Goal: Task Accomplishment & Management: Manage account settings

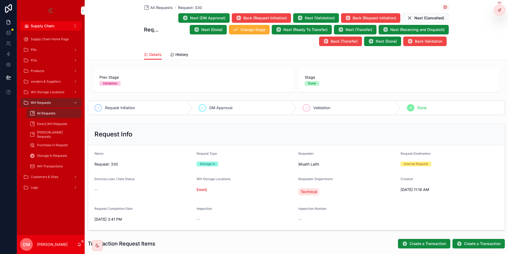
click at [66, 101] on div "WH Requests" at bounding box center [50, 102] width 55 height 8
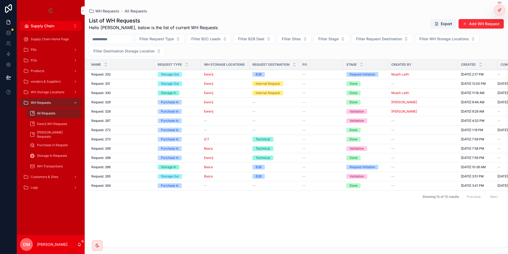
click at [0, 0] on icon at bounding box center [0, 0] width 0 height 0
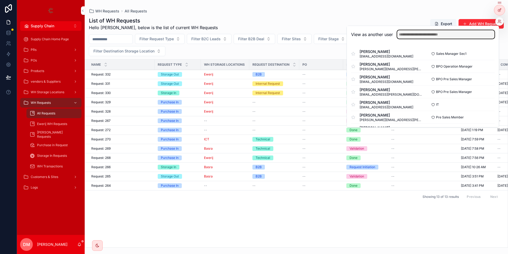
click at [438, 34] on input "text" at bounding box center [445, 34] width 97 height 8
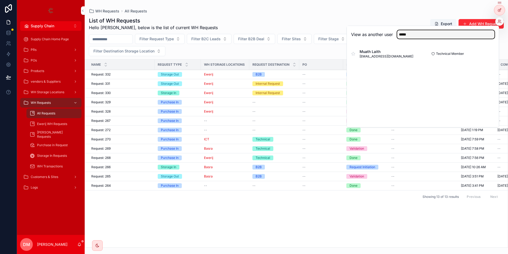
type input "*****"
click at [0, 0] on button "Select" at bounding box center [0, 0] width 0 height 0
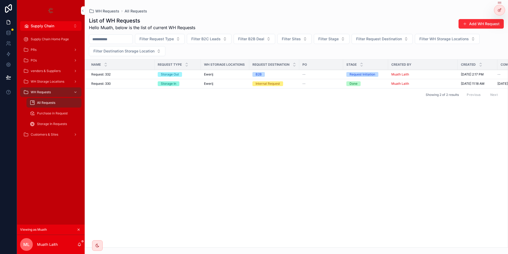
click at [57, 49] on div "PRs" at bounding box center [50, 49] width 55 height 8
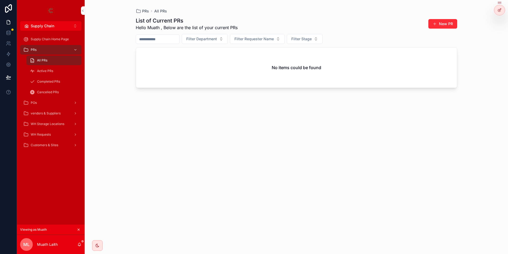
click at [44, 134] on span "WH Requests" at bounding box center [41, 134] width 20 height 4
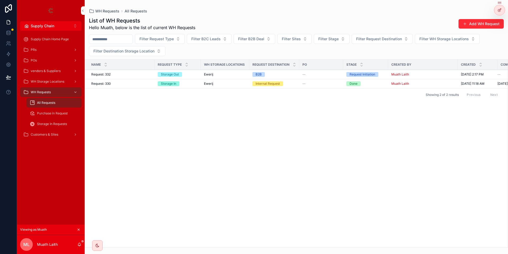
click at [476, 20] on button "Add WH Request" at bounding box center [480, 24] width 45 height 10
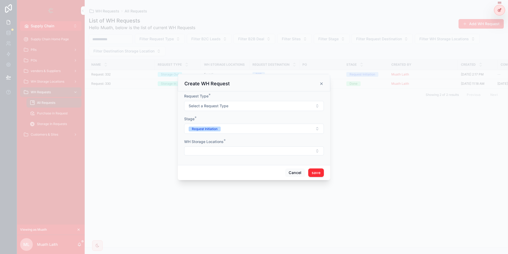
click at [229, 105] on button "Select a Request Type" at bounding box center [254, 106] width 140 height 10
click at [199, 136] on form "Request Type * Select a Request Type Stage * Request Initiation WH Storage Loca…" at bounding box center [254, 126] width 140 height 67
click at [202, 139] on form "Request Type * Select a Request Type Stage * Request Initiation WH Storage Loca…" at bounding box center [254, 126] width 140 height 67
click at [204, 156] on form "Request Type * Select a Request Type Stage * Request Initiation WH Storage Loca…" at bounding box center [254, 126] width 140 height 67
click at [207, 153] on button "Select Button" at bounding box center [254, 150] width 140 height 9
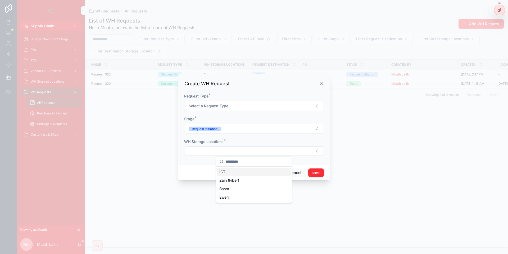
click at [185, 156] on form "Request Type * Select a Request Type Stage * Request Initiation WH Storage Loca…" at bounding box center [254, 126] width 140 height 67
click at [299, 174] on button "Cancel" at bounding box center [295, 172] width 20 height 8
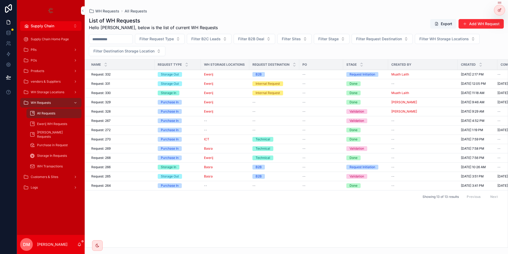
click at [63, 23] on button "Supply Chain Alt 2" at bounding box center [50, 26] width 61 height 10
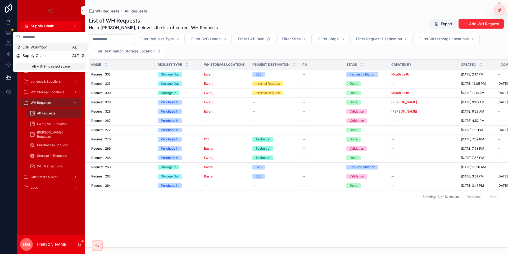
click at [53, 48] on div "ERP Workflow Alt 1" at bounding box center [50, 46] width 69 height 5
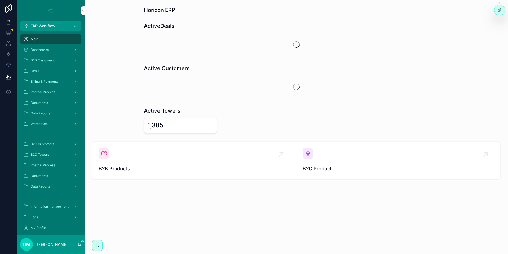
click at [50, 24] on span "ERP Workflow" at bounding box center [43, 25] width 25 height 5
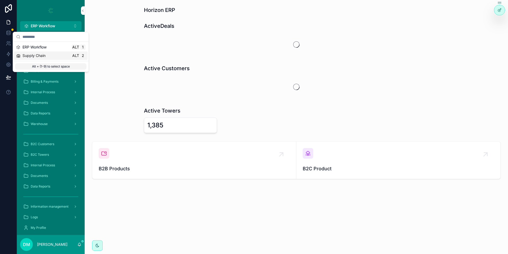
click at [39, 54] on span "Supply Chain" at bounding box center [33, 55] width 23 height 5
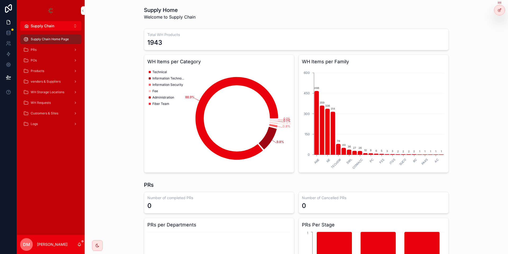
click at [42, 49] on div "PRs" at bounding box center [50, 49] width 55 height 8
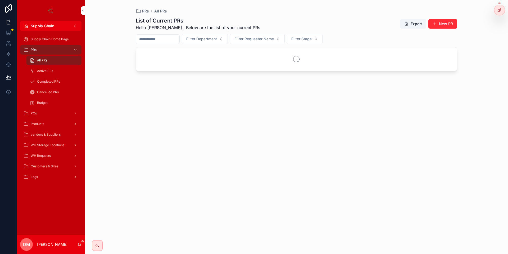
click at [48, 114] on div "POs" at bounding box center [50, 113] width 55 height 8
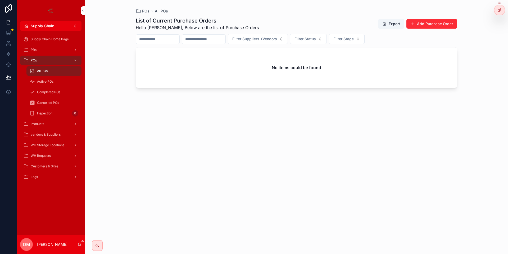
click at [48, 111] on div "Inspection 0" at bounding box center [54, 113] width 49 height 8
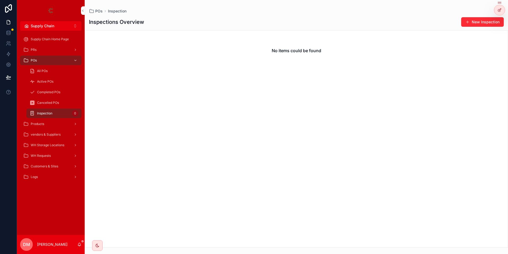
click at [44, 152] on div "WH Requests" at bounding box center [50, 155] width 55 height 8
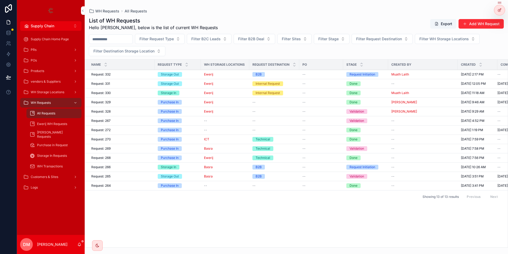
click at [0, 0] on icon at bounding box center [0, 0] width 0 height 0
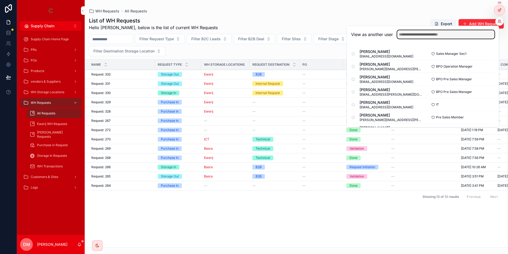
click at [443, 35] on input "text" at bounding box center [445, 34] width 97 height 8
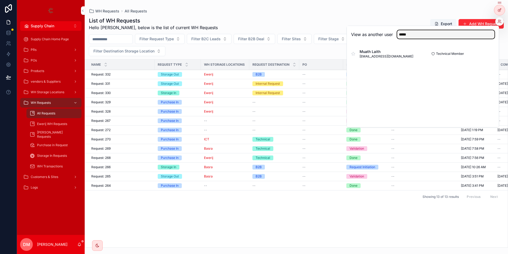
type input "*****"
click at [0, 0] on button "Select" at bounding box center [0, 0] width 0 height 0
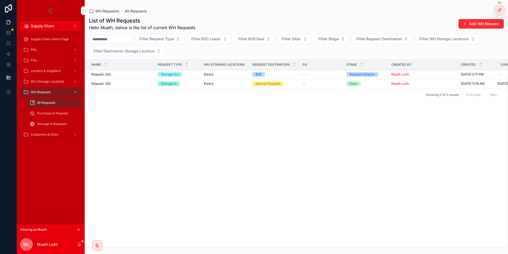
drag, startPoint x: 480, startPoint y: 26, endPoint x: 480, endPoint y: 22, distance: 4.0
click at [480, 22] on button "Add WH Request" at bounding box center [480, 24] width 45 height 10
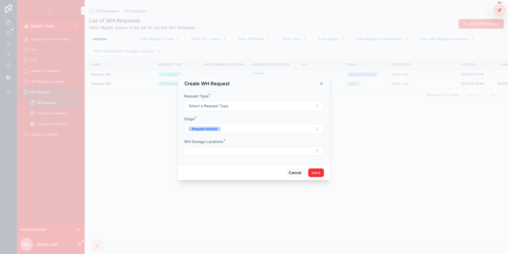
click at [245, 110] on button "Select a Request Type" at bounding box center [254, 106] width 140 height 10
click at [248, 136] on div "Storage Out" at bounding box center [254, 135] width 74 height 8
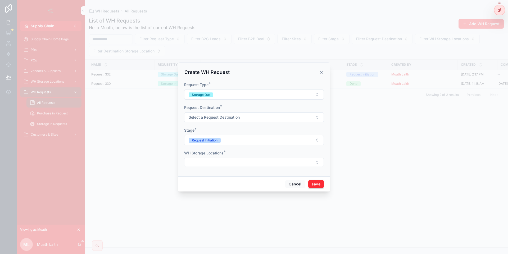
click at [203, 115] on span "Select a Request Destination" at bounding box center [214, 117] width 51 height 5
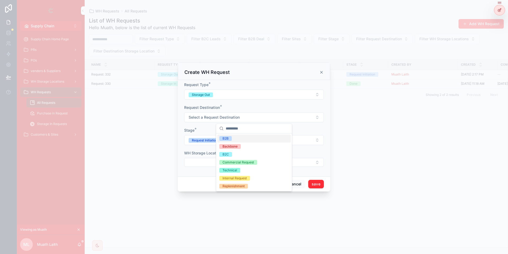
click at [253, 134] on div "B2B" at bounding box center [254, 138] width 74 height 8
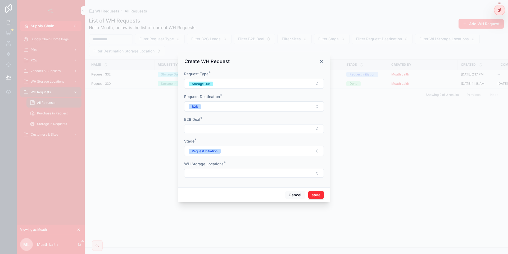
click at [209, 128] on button "Select Button" at bounding box center [254, 128] width 140 height 9
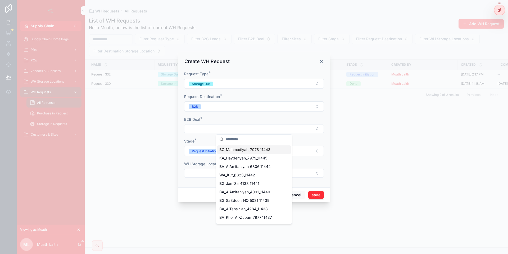
click at [236, 101] on div "Request Destination * B2B" at bounding box center [254, 102] width 140 height 17
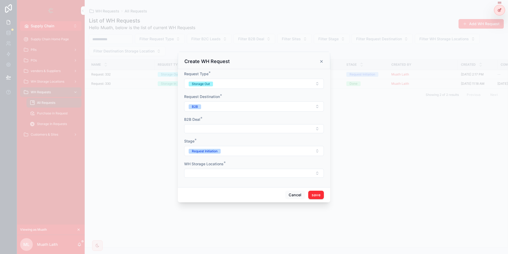
click at [234, 107] on button "B2B" at bounding box center [254, 106] width 140 height 10
click at [202, 129] on button "Select Button" at bounding box center [254, 128] width 140 height 9
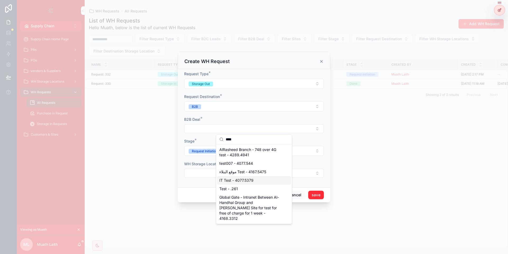
type input "****"
click at [242, 180] on span "IT Test - 4077.5379" at bounding box center [236, 179] width 34 height 5
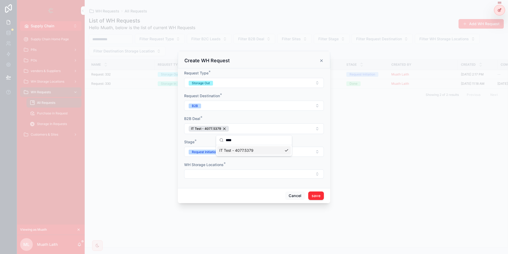
click at [256, 113] on form "Request Type * Storage Out Request Destination * B2B B2B Deal * IT Test - 4077.…" at bounding box center [254, 126] width 140 height 113
click at [212, 128] on span "IT Test - 4077.5379" at bounding box center [206, 128] width 30 height 4
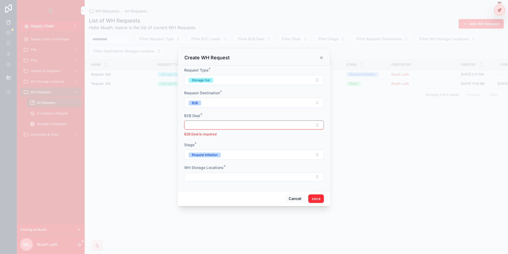
click at [215, 126] on button "Select Button" at bounding box center [254, 124] width 140 height 9
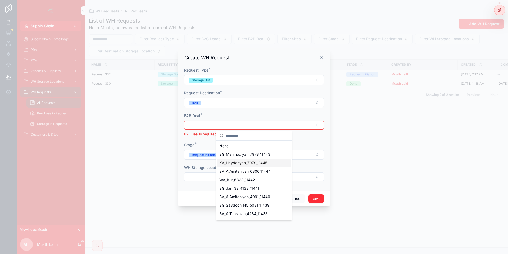
scroll to position [63, 0]
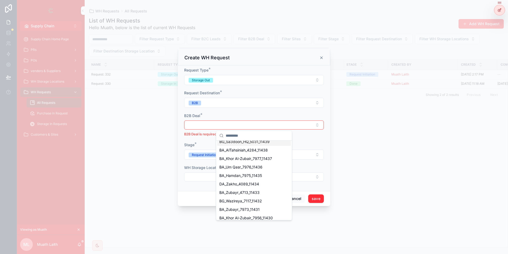
click at [256, 60] on div "Create WH Request" at bounding box center [253, 57] width 139 height 6
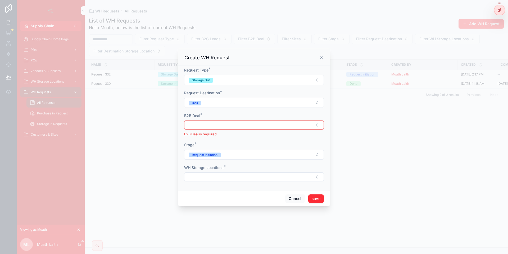
click at [269, 128] on button "Select Button" at bounding box center [254, 124] width 140 height 9
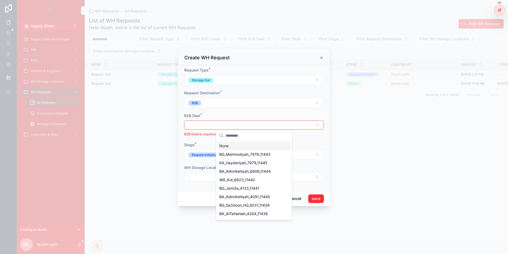
click at [221, 106] on button "B2B" at bounding box center [254, 103] width 140 height 10
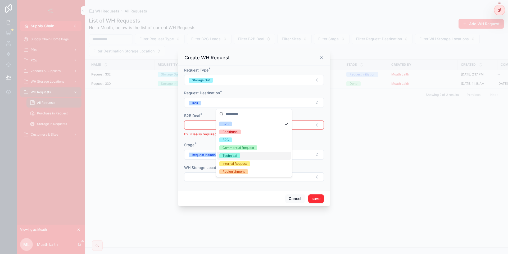
click at [246, 153] on div "Technical" at bounding box center [254, 156] width 74 height 8
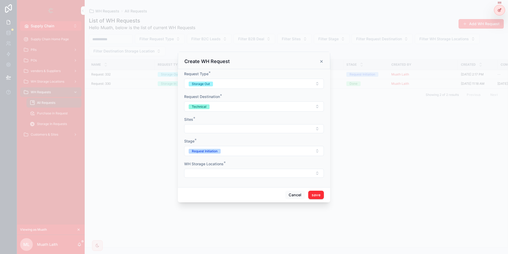
click at [230, 106] on button "Technical" at bounding box center [254, 106] width 140 height 10
click at [194, 127] on button "Select Button" at bounding box center [254, 128] width 140 height 9
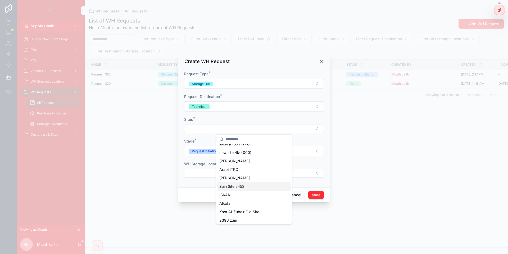
scroll to position [286, 0]
click at [222, 116] on form "Request Type * Storage Out Request Destination * Technical Sites * Stage * Requ…" at bounding box center [254, 127] width 140 height 112
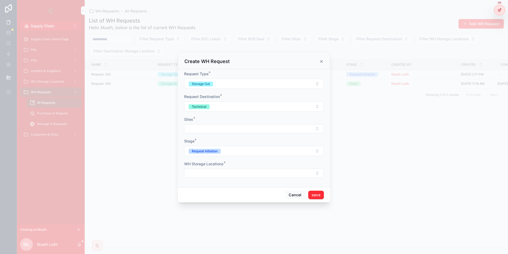
click at [220, 108] on button "Technical" at bounding box center [254, 106] width 140 height 10
click at [200, 115] on form "Request Type * Storage Out Request Destination * Technical Sites * Stage * Requ…" at bounding box center [254, 127] width 140 height 112
click at [210, 127] on button "Select Button" at bounding box center [254, 128] width 140 height 9
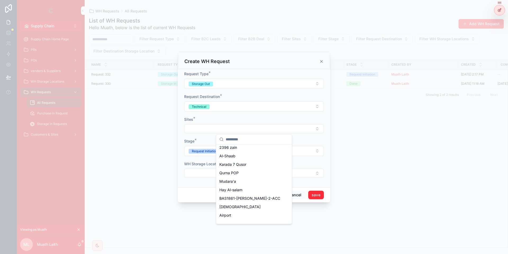
scroll to position [359, 0]
click at [229, 119] on div "Sites *" at bounding box center [254, 119] width 140 height 5
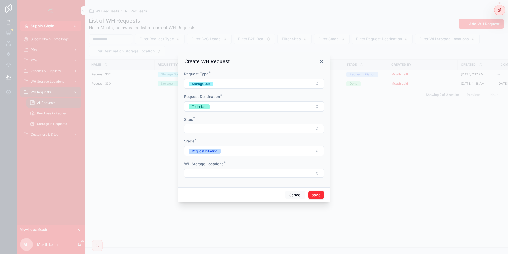
click at [229, 108] on button "Technical" at bounding box center [254, 106] width 140 height 10
click at [227, 92] on form "Request Type * Storage Out Request Destination * Technical Sites * Stage * Requ…" at bounding box center [254, 127] width 140 height 112
click at [221, 104] on button "Technical" at bounding box center [254, 106] width 140 height 10
click at [222, 168] on div "Internal Request" at bounding box center [234, 167] width 24 height 5
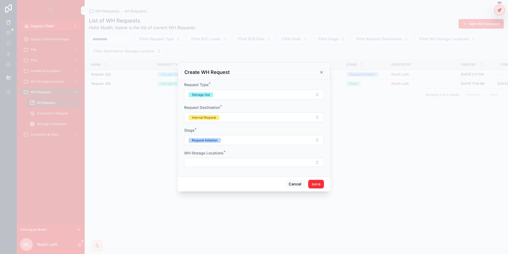
click at [222, 162] on button "Select Button" at bounding box center [254, 162] width 140 height 9
click at [231, 152] on div "WH Storage Locations *" at bounding box center [254, 152] width 140 height 5
click at [236, 159] on button "Select Button" at bounding box center [254, 162] width 140 height 9
click at [234, 205] on div "Ewerij" at bounding box center [254, 208] width 74 height 8
click at [316, 180] on button "save" at bounding box center [316, 184] width 16 height 8
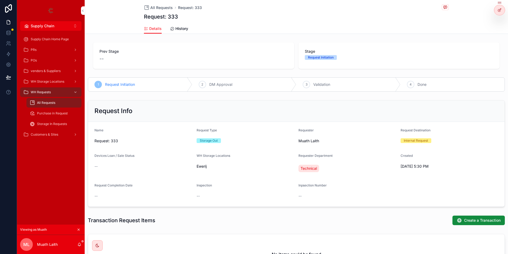
drag, startPoint x: 144, startPoint y: 19, endPoint x: 182, endPoint y: 16, distance: 38.2
click at [182, 16] on div "All Requests Request: 333 Request: 333 Details Details History" at bounding box center [296, 17] width 423 height 34
drag, startPoint x: 178, startPoint y: 17, endPoint x: 168, endPoint y: 17, distance: 10.3
click at [168, 17] on div "Request: 333" at bounding box center [296, 16] width 305 height 7
click at [179, 27] on span "History" at bounding box center [181, 28] width 13 height 5
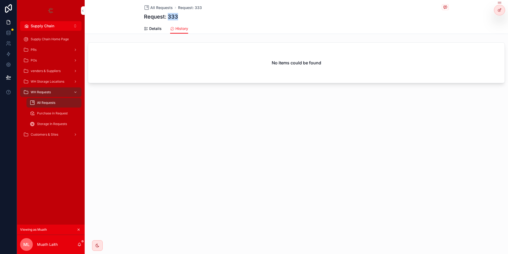
click at [151, 29] on span "Details" at bounding box center [155, 28] width 12 height 5
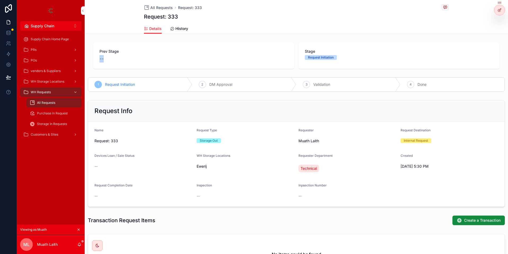
drag, startPoint x: 102, startPoint y: 60, endPoint x: 98, endPoint y: 60, distance: 4.0
click at [99, 60] on div "Prev Stage --" at bounding box center [193, 56] width 188 height 14
click at [321, 56] on div "Request Initiation" at bounding box center [321, 57] width 26 height 5
click at [224, 84] on span "DM Approval" at bounding box center [220, 84] width 23 height 5
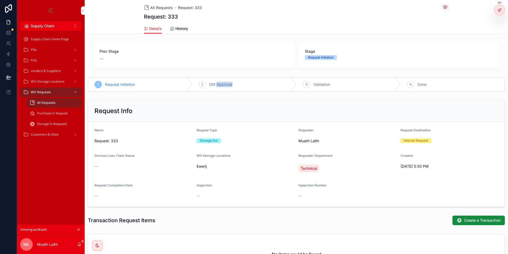
click at [224, 84] on span "DM Approval" at bounding box center [220, 84] width 23 height 5
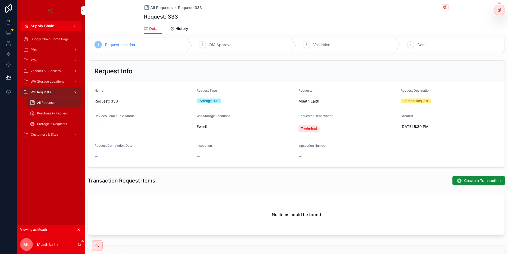
scroll to position [63, 0]
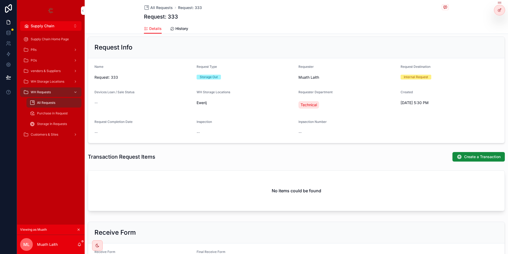
drag, startPoint x: 121, startPoint y: 78, endPoint x: 81, endPoint y: 76, distance: 39.5
click at [94, 76] on span "Request: 333" at bounding box center [143, 77] width 98 height 5
click at [196, 56] on div "Request Info" at bounding box center [296, 47] width 416 height 21
drag, startPoint x: 139, startPoint y: 94, endPoint x: 90, endPoint y: 92, distance: 49.0
click at [90, 92] on form "Name Request: 333 Request Type Storage Out Requester Muath Laith Request Destin…" at bounding box center [296, 100] width 416 height 85
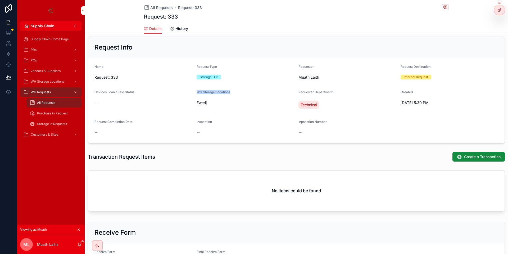
drag, startPoint x: 195, startPoint y: 92, endPoint x: 231, endPoint y: 92, distance: 35.4
click at [231, 92] on form "Name Request: 333 Request Type Storage Out Requester Muath Laith Request Destin…" at bounding box center [296, 100] width 416 height 85
drag, startPoint x: 194, startPoint y: 102, endPoint x: 208, endPoint y: 104, distance: 13.6
click at [208, 104] on form "Name Request: 333 Request Type Storage Out Requester Muath Laith Request Destin…" at bounding box center [296, 100] width 416 height 85
click at [209, 103] on div "Ewerij" at bounding box center [246, 102] width 98 height 5
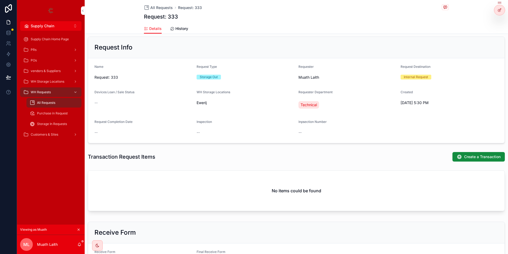
drag, startPoint x: 398, startPoint y: 103, endPoint x: 442, endPoint y: 103, distance: 43.4
click at [442, 103] on form "Name Request: 333 Request Type Storage Out Requester Muath Laith Request Destin…" at bounding box center [296, 100] width 416 height 85
drag, startPoint x: 95, startPoint y: 122, endPoint x: 133, endPoint y: 122, distance: 38.4
click at [133, 122] on div "Request Completion Date" at bounding box center [143, 123] width 98 height 6
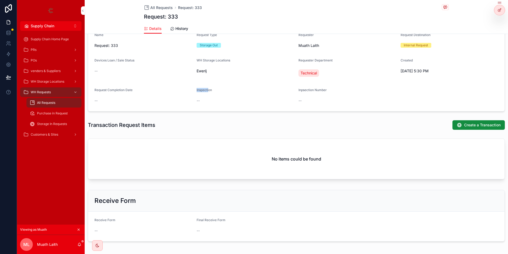
drag, startPoint x: 195, startPoint y: 89, endPoint x: 208, endPoint y: 90, distance: 13.0
click at [208, 90] on form "Name Request: 333 Request Type Storage Out Requester Muath Laith Request Destin…" at bounding box center [296, 68] width 416 height 85
drag, startPoint x: 299, startPoint y: 89, endPoint x: 326, endPoint y: 88, distance: 27.3
click at [326, 88] on form "Name Request: 333 Request Type Storage Out Requester Muath Laith Request Destin…" at bounding box center [296, 68] width 416 height 85
drag, startPoint x: 199, startPoint y: 89, endPoint x: 207, endPoint y: 89, distance: 8.5
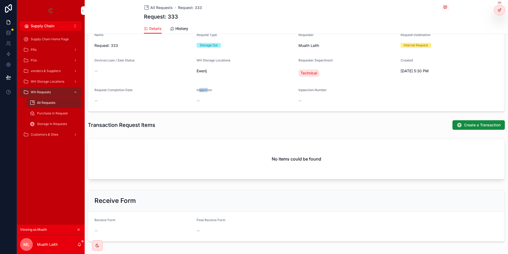
click at [207, 89] on span "Inspection" at bounding box center [204, 90] width 15 height 4
drag, startPoint x: 193, startPoint y: 99, endPoint x: 202, endPoint y: 99, distance: 8.5
click at [202, 99] on form "Name Request: 333 Request Type Storage Out Requester Muath Laith Request Destin…" at bounding box center [296, 68] width 416 height 85
click at [283, 97] on div "--" at bounding box center [246, 100] width 98 height 8
drag, startPoint x: 195, startPoint y: 89, endPoint x: 214, endPoint y: 89, distance: 18.8
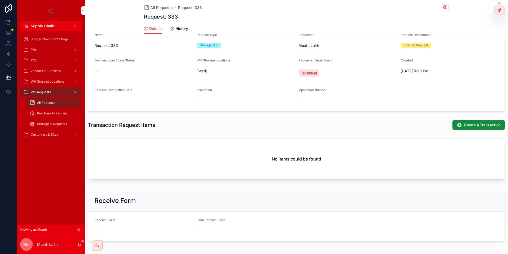
click at [214, 89] on form "Name Request: 333 Request Type Storage Out Requester Muath Laith Request Destin…" at bounding box center [296, 68] width 416 height 85
drag, startPoint x: 299, startPoint y: 90, endPoint x: 317, endPoint y: 90, distance: 18.3
click at [317, 90] on span "Inpsection Number" at bounding box center [312, 90] width 28 height 4
drag, startPoint x: 193, startPoint y: 104, endPoint x: 204, endPoint y: 99, distance: 11.6
click at [204, 99] on form "Name Request: 333 Request Type Storage Out Requester Muath Laith Request Destin…" at bounding box center [296, 68] width 416 height 85
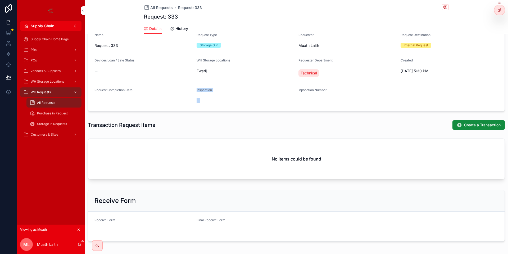
click at [222, 99] on div "--" at bounding box center [246, 100] width 98 height 5
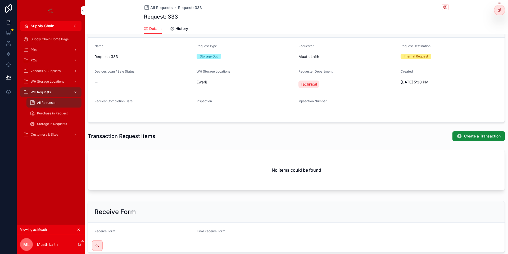
scroll to position [55, 0]
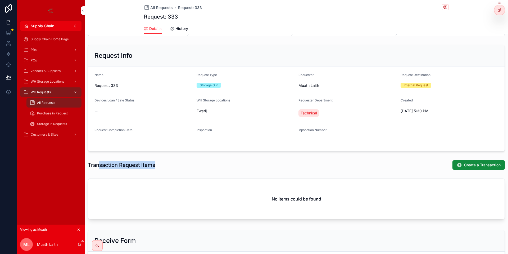
drag, startPoint x: 131, startPoint y: 165, endPoint x: 161, endPoint y: 163, distance: 29.9
click at [155, 163] on h1 "Transaction Request Items" at bounding box center [121, 164] width 67 height 7
click at [188, 166] on div "Transaction Request Items Create a Transaction" at bounding box center [296, 165] width 417 height 10
click at [473, 165] on span "Create a Transaction" at bounding box center [482, 164] width 37 height 5
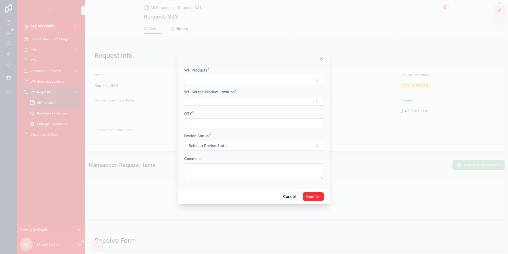
click at [208, 77] on button "Select Button" at bounding box center [254, 79] width 140 height 9
type input "*******"
click at [238, 99] on span "this is for testing" at bounding box center [233, 100] width 29 height 5
click at [208, 101] on button "Select Button" at bounding box center [254, 101] width 140 height 9
click at [231, 122] on span ""this is for testing " - Ewerij" at bounding box center [242, 122] width 47 height 5
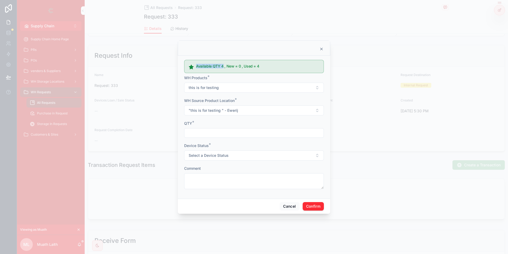
drag, startPoint x: 197, startPoint y: 67, endPoint x: 223, endPoint y: 66, distance: 26.2
click at [223, 66] on h5 "Available QTY 4 , New = 0 , Used = 4" at bounding box center [257, 66] width 123 height 4
click at [214, 133] on input "text" at bounding box center [253, 132] width 139 height 7
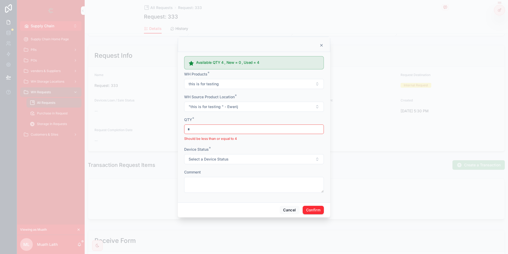
type input "*"
drag, startPoint x: 223, startPoint y: 62, endPoint x: 212, endPoint y: 62, distance: 11.4
click at [212, 62] on h5 "Available QTY 4 , New = 0 , Used = 4" at bounding box center [257, 63] width 123 height 4
click at [194, 129] on input "*" at bounding box center [253, 128] width 139 height 7
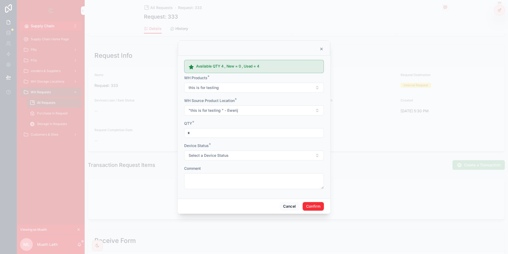
type input "*"
drag, startPoint x: 223, startPoint y: 68, endPoint x: 194, endPoint y: 68, distance: 29.6
click at [194, 68] on div "Available QTY 4 , New = 0 , Used = 4" at bounding box center [254, 66] width 140 height 13
click at [203, 156] on span "Select a Device Status" at bounding box center [209, 155] width 40 height 5
click at [236, 67] on h5 "Available QTY 4 , New = 0 , Used = 4" at bounding box center [257, 66] width 123 height 4
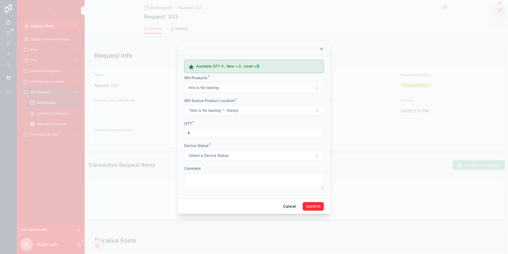
drag, startPoint x: 254, startPoint y: 68, endPoint x: 257, endPoint y: 68, distance: 3.2
click at [257, 68] on h5 "Available QTY 4 , New = 0 , Used = 4" at bounding box center [257, 66] width 123 height 4
click at [214, 159] on button "Select a Device Status" at bounding box center [254, 155] width 140 height 10
click at [229, 90] on button "this is for testing" at bounding box center [254, 88] width 140 height 10
type input "***"
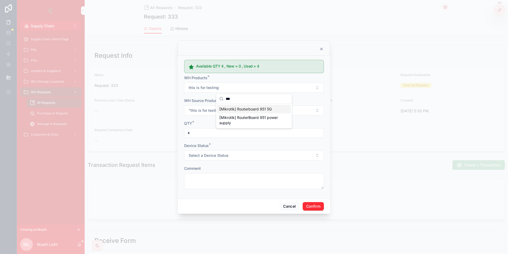
click at [241, 112] on div "[Mikrotik] Routerboard 951 5G" at bounding box center [254, 109] width 74 height 8
click at [206, 112] on span ""this is for testing " - Ewerij" at bounding box center [213, 110] width 49 height 5
click at [239, 121] on input "text" at bounding box center [257, 122] width 63 height 10
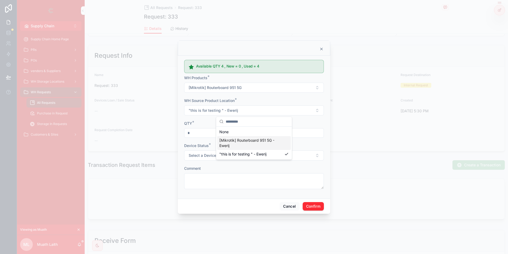
click at [247, 140] on span "[Mikrotik] Routerboard 951 5G - Ewerij" at bounding box center [250, 143] width 63 height 11
click at [243, 66] on h5 "Available QTY 44 , New = 44 , Used = 0" at bounding box center [257, 66] width 123 height 4
click at [232, 132] on input "*" at bounding box center [253, 132] width 139 height 7
click at [224, 92] on button "[Mikrotik] Routerboard 951 5G" at bounding box center [254, 88] width 140 height 10
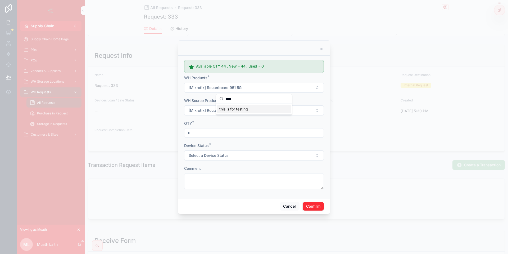
type input "****"
click at [234, 111] on span "this is for testing" at bounding box center [233, 108] width 29 height 5
click at [221, 109] on span "[Mikrotik] Routerboard 951 5G - Ewerij" at bounding box center [222, 110] width 67 height 5
click at [234, 141] on span ""this is for testing " - Ewerij" at bounding box center [242, 140] width 47 height 5
click at [221, 129] on input "*" at bounding box center [253, 132] width 139 height 7
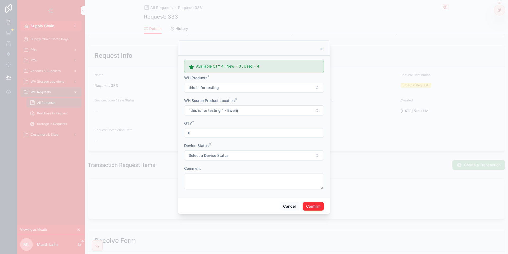
click at [217, 163] on form "Available QTY 4 , New = 0 , Used = 4 WH Products * this is for testing WH Sourc…" at bounding box center [254, 126] width 140 height 136
click at [217, 154] on span "Select a Device Status" at bounding box center [209, 155] width 40 height 5
click at [230, 175] on span "New" at bounding box center [225, 176] width 13 height 5
click at [211, 174] on div "Comment" at bounding box center [254, 177] width 140 height 23
click at [211, 174] on textarea at bounding box center [254, 181] width 140 height 16
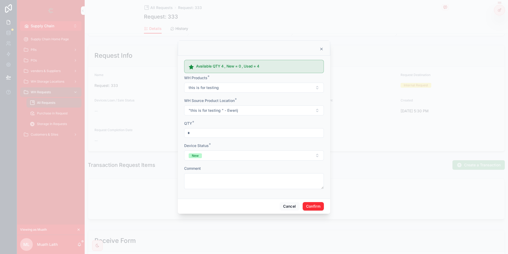
click at [307, 208] on button "Confirm" at bounding box center [313, 206] width 21 height 8
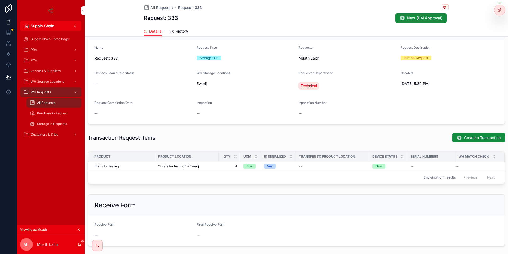
scroll to position [90, 0]
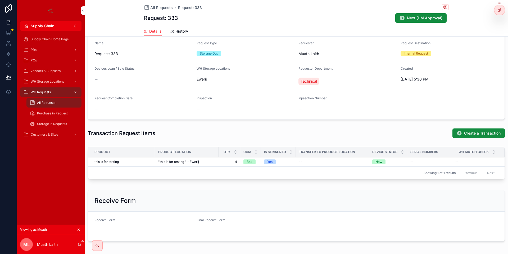
click at [469, 134] on span "Create a Transaction" at bounding box center [482, 132] width 37 height 5
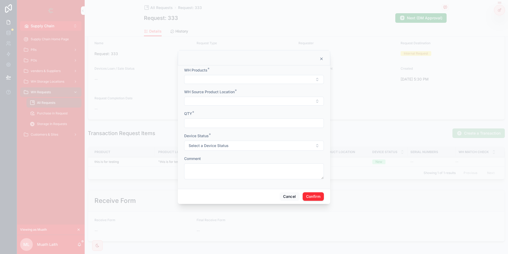
click at [206, 80] on button "Select Button" at bounding box center [254, 79] width 140 height 9
type input "***"
click at [229, 100] on span "[Mikrotik] Routerboard 951 5G" at bounding box center [245, 100] width 52 height 5
click at [213, 105] on button "Select Button" at bounding box center [254, 101] width 140 height 9
click at [242, 123] on span "[Mikrotik] Routerboard 951 5G - Ewerij" at bounding box center [250, 125] width 63 height 11
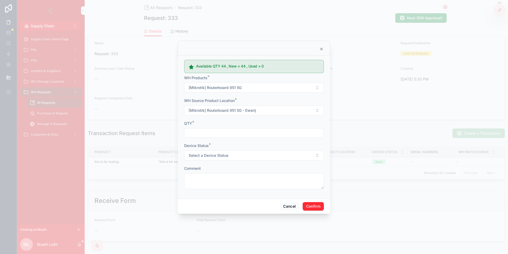
click at [220, 132] on input "text" at bounding box center [253, 132] width 139 height 7
type input "*"
click at [205, 153] on span "Select a Device Status" at bounding box center [209, 155] width 40 height 5
click at [222, 176] on span "New" at bounding box center [225, 176] width 13 height 5
click at [308, 209] on button "Confirm" at bounding box center [313, 206] width 21 height 8
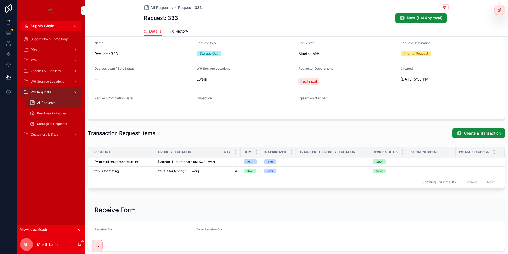
click at [0, 0] on span "Delete Product" at bounding box center [0, 0] width 0 height 0
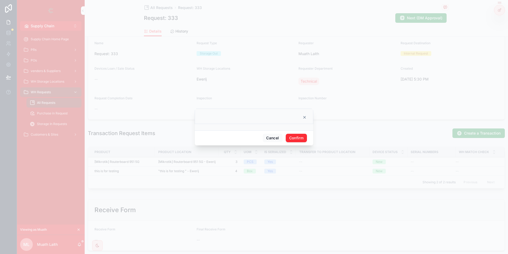
click at [292, 135] on button "Confirm" at bounding box center [296, 138] width 21 height 8
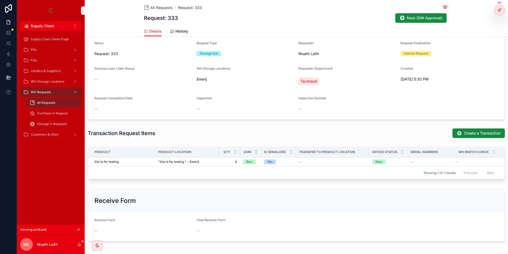
click at [0, 0] on span "Update Products" at bounding box center [0, 0] width 0 height 0
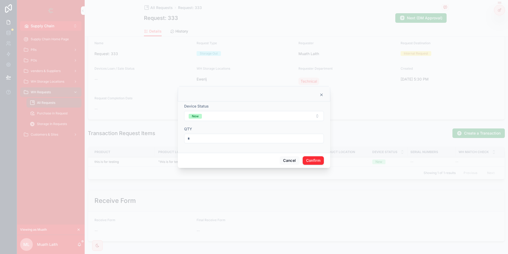
click at [223, 141] on input "*" at bounding box center [253, 138] width 139 height 7
click at [283, 159] on button "Cancel" at bounding box center [290, 160] width 20 height 8
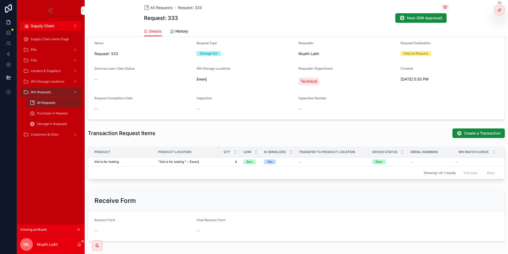
click at [409, 17] on span "Next (DM Approval)" at bounding box center [424, 17] width 35 height 5
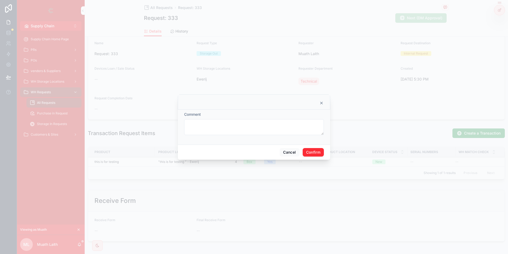
click at [318, 149] on button "Confirm" at bounding box center [313, 152] width 21 height 8
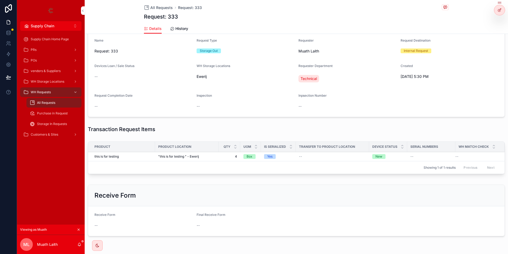
scroll to position [84, 0]
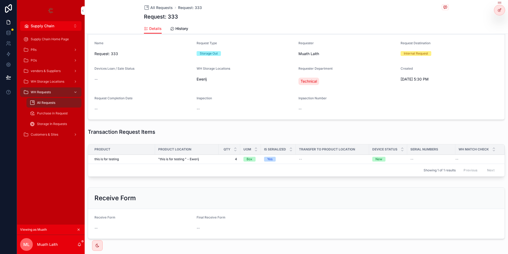
click at [0, 0] on div at bounding box center [0, 0] width 0 height 0
click at [0, 0] on icon at bounding box center [0, 0] width 0 height 0
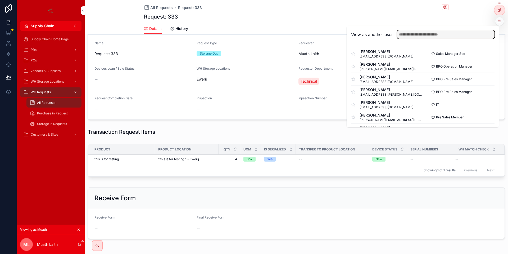
click at [457, 34] on input "text" at bounding box center [445, 34] width 97 height 8
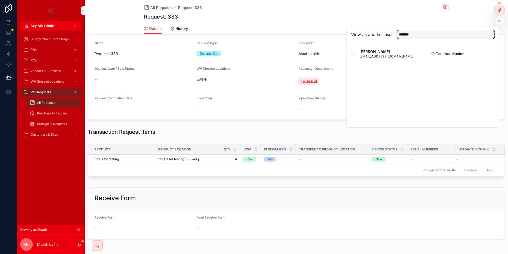
type input "*******"
click at [0, 0] on button "Select" at bounding box center [0, 0] width 0 height 0
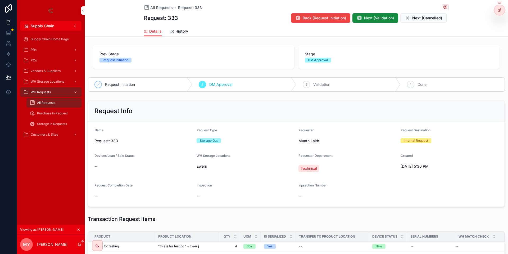
scroll to position [63, 0]
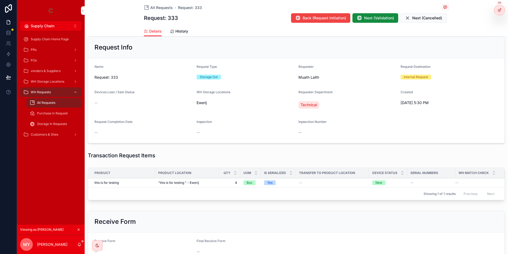
click at [335, 20] on span "Back (Request Initiation)" at bounding box center [324, 17] width 43 height 5
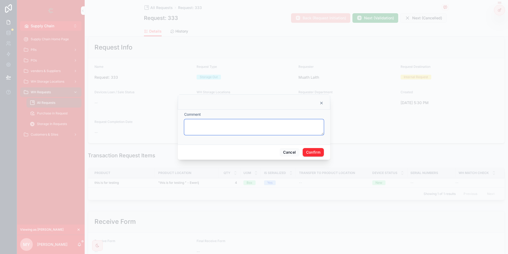
click at [230, 131] on textarea at bounding box center [254, 127] width 140 height 16
click at [287, 153] on button "Cancel" at bounding box center [290, 152] width 20 height 8
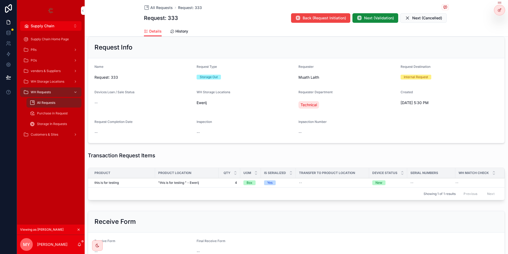
click at [366, 19] on span "Next (Validation)" at bounding box center [379, 17] width 30 height 5
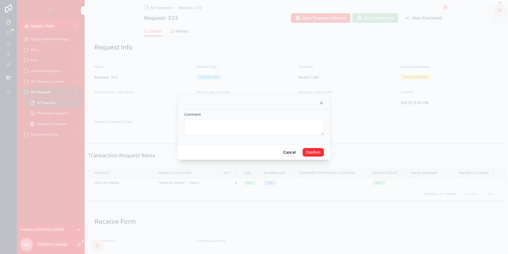
click at [321, 154] on button "Confirm" at bounding box center [313, 152] width 21 height 8
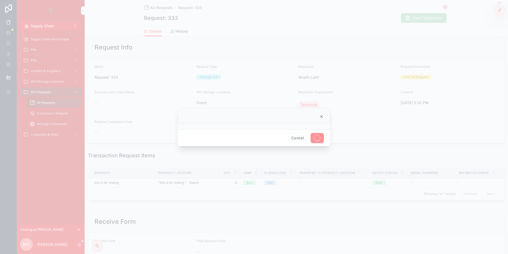
scroll to position [87, 0]
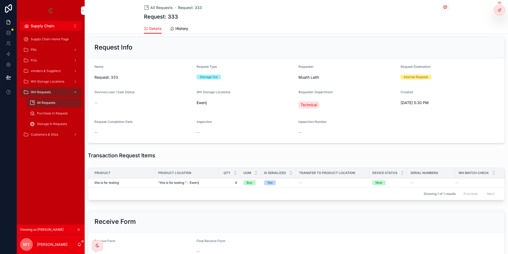
click at [0, 0] on icon at bounding box center [0, 0] width 0 height 0
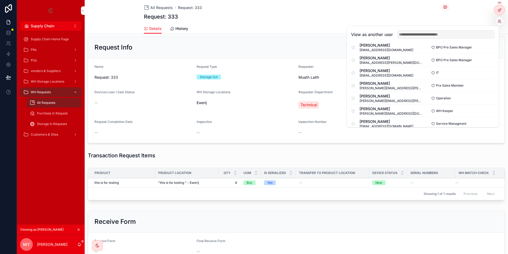
scroll to position [63, 0]
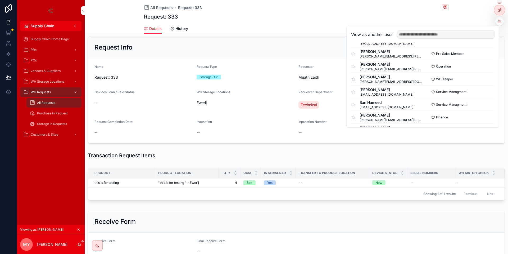
click at [0, 0] on button "Select" at bounding box center [0, 0] width 0 height 0
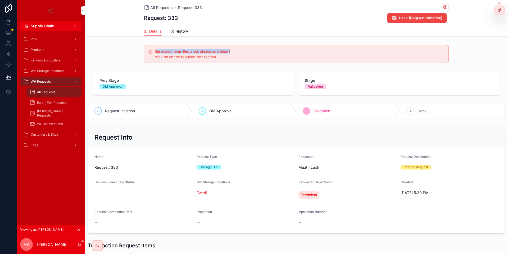
drag, startPoint x: 156, startPoint y: 51, endPoint x: 235, endPoint y: 50, distance: 79.1
click at [235, 50] on h5 "Serialized Items Required, please add them !" at bounding box center [299, 51] width 289 height 4
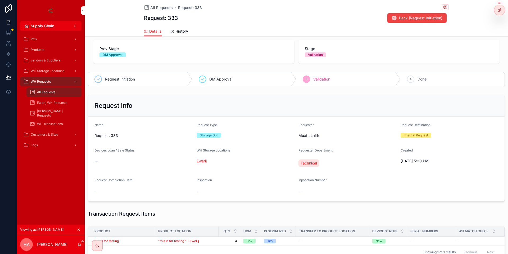
scroll to position [63, 0]
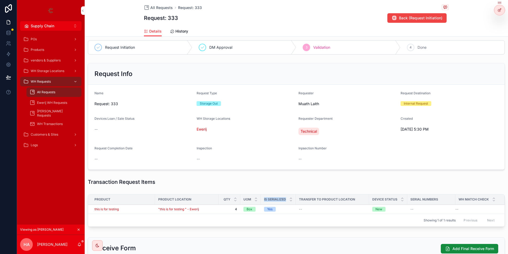
drag, startPoint x: 265, startPoint y: 198, endPoint x: 287, endPoint y: 200, distance: 22.0
click at [287, 200] on div "Is Serialized" at bounding box center [278, 199] width 35 height 10
click at [125, 209] on div "this is for testing" at bounding box center [122, 209] width 57 height 4
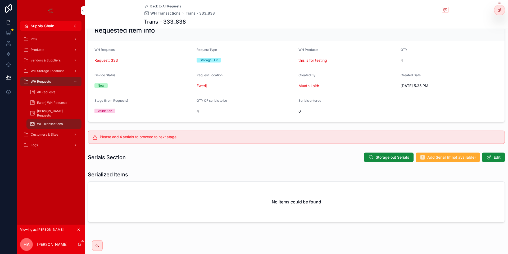
scroll to position [24, 0]
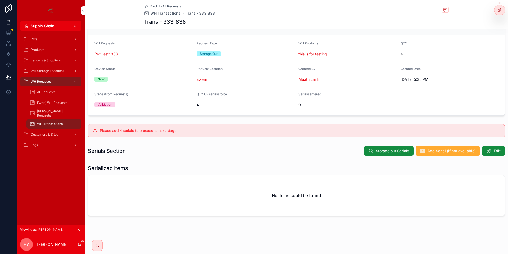
drag, startPoint x: 115, startPoint y: 129, endPoint x: 180, endPoint y: 128, distance: 65.3
click at [180, 128] on div "Please add 4 serials to proceed to next stage" at bounding box center [296, 130] width 417 height 13
click at [217, 132] on h5 "Please add 4 serials to proceed to next stage" at bounding box center [300, 131] width 400 height 4
click at [392, 154] on button "Storage out Serials" at bounding box center [388, 151] width 49 height 10
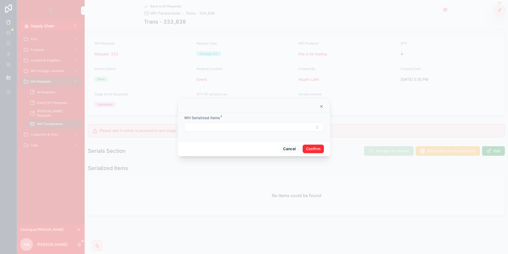
click at [211, 124] on button "Select Button" at bounding box center [254, 126] width 140 height 9
click at [249, 158] on div "minday6" at bounding box center [254, 156] width 74 height 8
click at [236, 166] on div "minday4" at bounding box center [254, 165] width 74 height 8
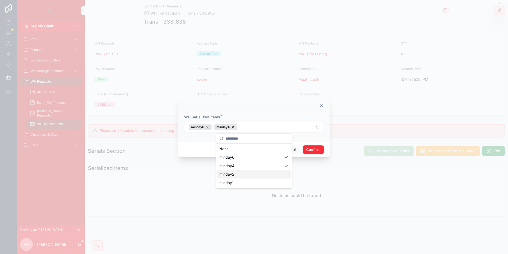
click at [233, 173] on span "minday2" at bounding box center [226, 173] width 15 height 5
click at [268, 183] on div "minday1" at bounding box center [254, 182] width 74 height 8
click at [314, 151] on button "Confirm" at bounding box center [313, 149] width 21 height 8
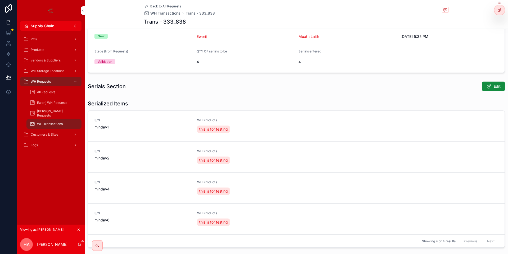
scroll to position [0, 0]
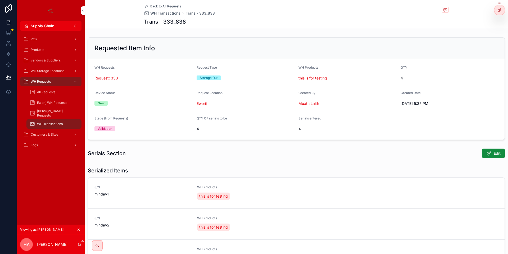
click at [163, 6] on span "Back to All Requests" at bounding box center [165, 6] width 31 height 4
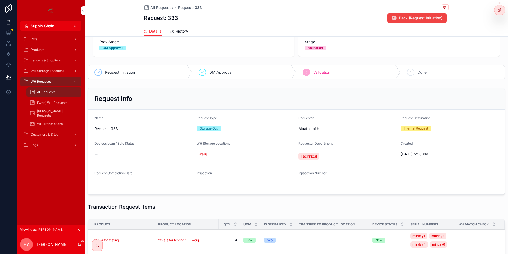
scroll to position [63, 0]
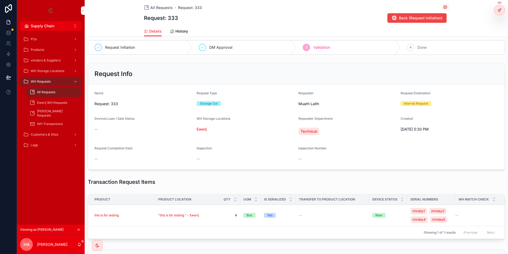
click at [136, 216] on div "this is for testing" at bounding box center [122, 215] width 57 height 4
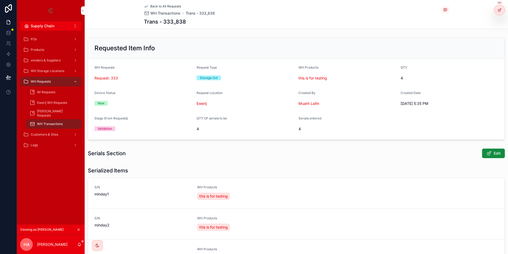
click at [110, 81] on div "Request: 333" at bounding box center [143, 78] width 98 height 8
click at [109, 79] on span "Request: 333" at bounding box center [106, 77] width 24 height 5
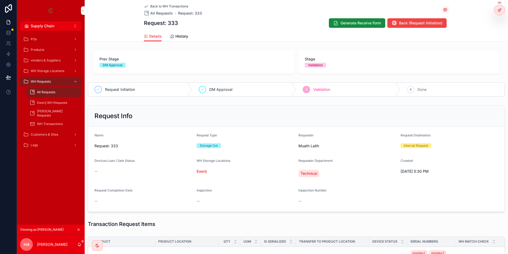
click at [334, 20] on icon "scrollable content" at bounding box center [335, 22] width 5 height 5
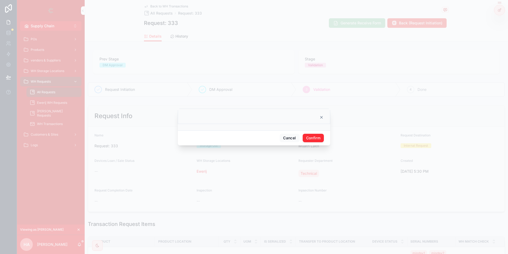
click at [313, 137] on button "Confirm" at bounding box center [313, 138] width 21 height 8
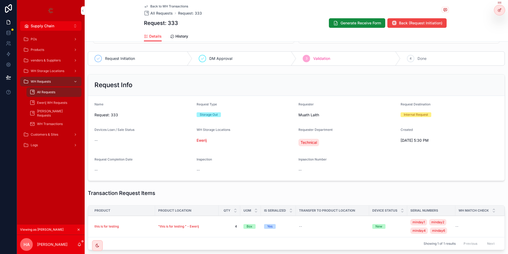
scroll to position [126, 0]
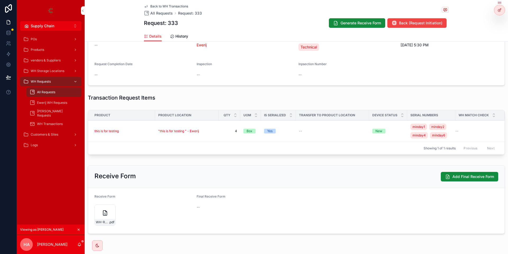
click at [106, 211] on icon "scrollable content" at bounding box center [105, 212] width 4 height 5
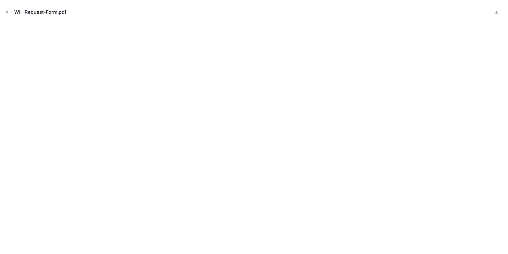
click at [7, 10] on button "Close modal" at bounding box center [7, 12] width 6 height 6
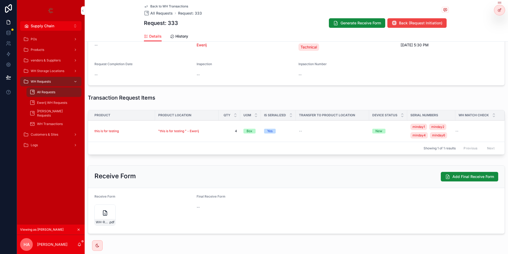
click at [473, 177] on span "Add Final Receive Form" at bounding box center [473, 176] width 42 height 5
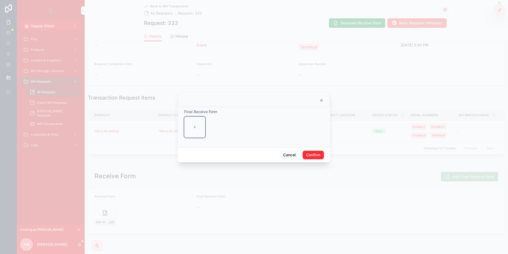
click at [190, 120] on div at bounding box center [194, 126] width 21 height 21
type input "**********"
click at [321, 157] on button "Confirm" at bounding box center [313, 155] width 21 height 8
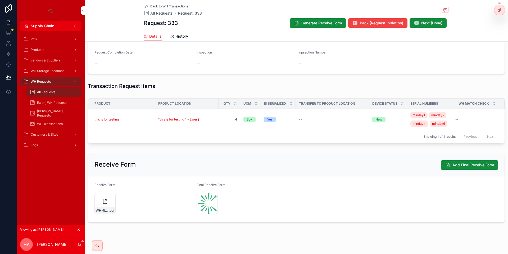
scroll to position [142, 0]
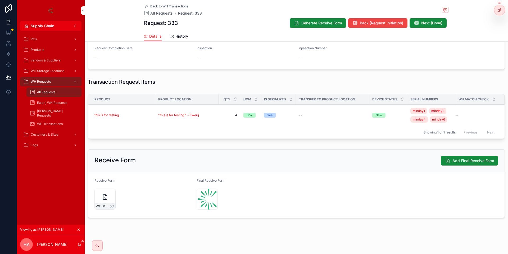
click at [423, 21] on span "Next (Done)" at bounding box center [431, 22] width 21 height 5
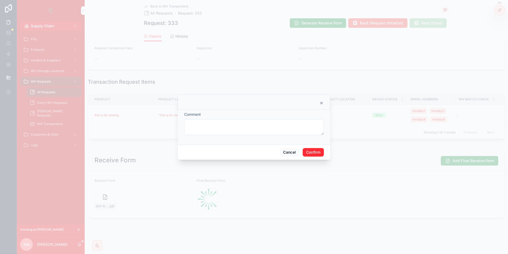
click at [319, 148] on button "Confirm" at bounding box center [313, 152] width 21 height 8
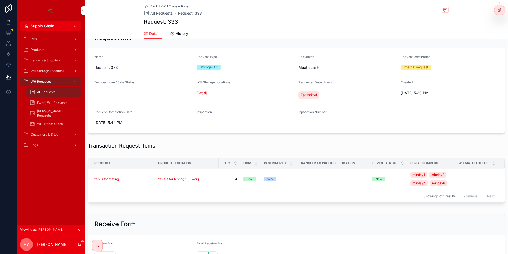
scroll to position [107, 0]
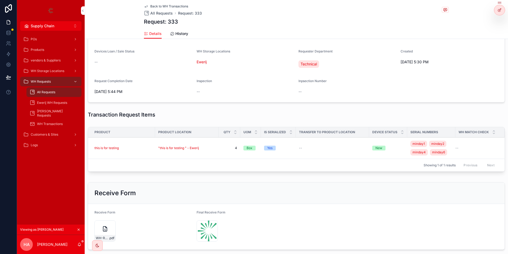
click at [187, 148] on span ""this is for testing " - Ewerij" at bounding box center [178, 148] width 41 height 4
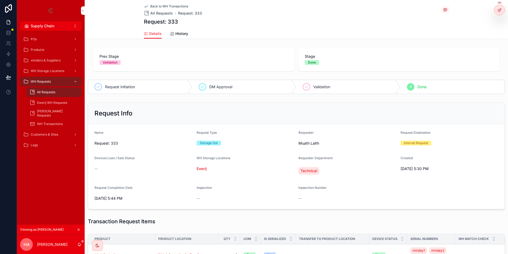
click at [52, 91] on span "All Requests" at bounding box center [46, 92] width 18 height 4
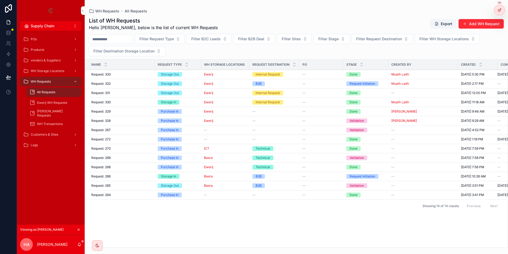
click at [471, 24] on button "Add WH Request" at bounding box center [480, 24] width 45 height 10
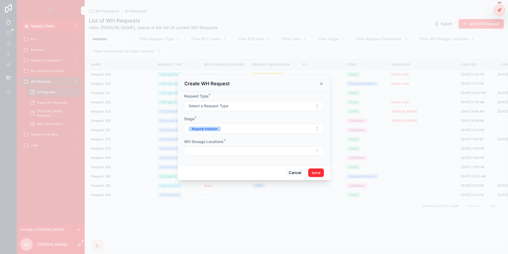
click at [228, 104] on span "Select a Request Type" at bounding box center [209, 105] width 40 height 5
click at [237, 87] on div "Create WH Request" at bounding box center [253, 83] width 139 height 6
click at [289, 173] on button "Cancel" at bounding box center [295, 172] width 20 height 8
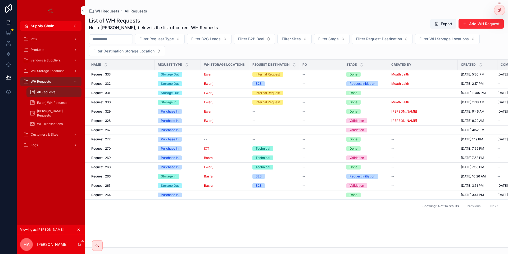
click at [482, 22] on button "Add WH Request" at bounding box center [480, 24] width 45 height 10
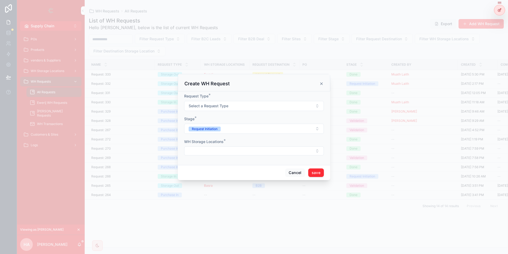
click at [227, 106] on span "Select a Request Type" at bounding box center [209, 105] width 40 height 5
click at [238, 140] on div "Storage In" at bounding box center [229, 142] width 15 height 5
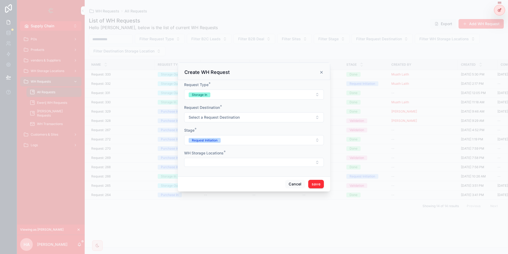
click at [234, 115] on button "Select a Request Destination" at bounding box center [254, 117] width 140 height 10
click at [243, 175] on div "Internal Request" at bounding box center [254, 178] width 74 height 8
click at [235, 164] on button "Select Button" at bounding box center [254, 162] width 140 height 9
click at [235, 205] on div "Ewerij" at bounding box center [254, 208] width 74 height 8
click at [315, 183] on button "save" at bounding box center [316, 184] width 16 height 8
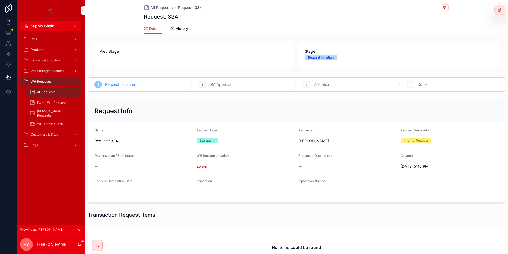
click at [61, 91] on div "All Requests" at bounding box center [54, 92] width 49 height 8
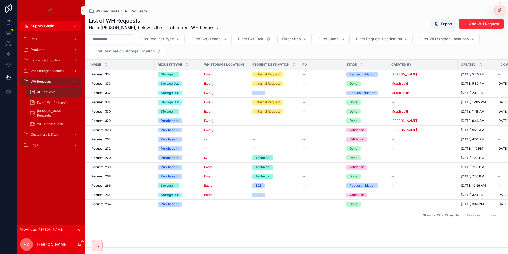
click at [80, 231] on button "scrollable content" at bounding box center [79, 229] width 6 height 6
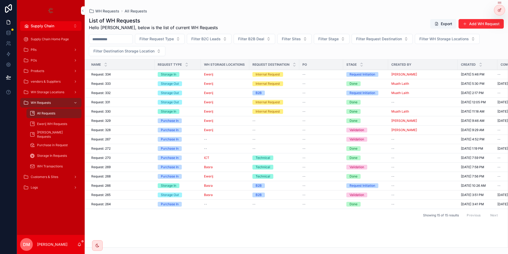
click at [185, 84] on div "Storage Out" at bounding box center [178, 83] width 40 height 5
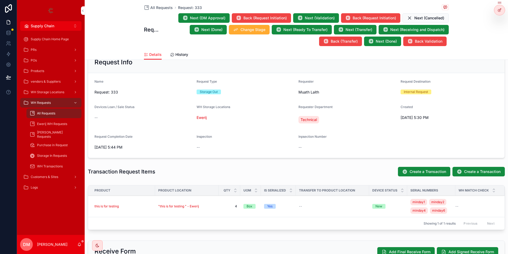
scroll to position [63, 0]
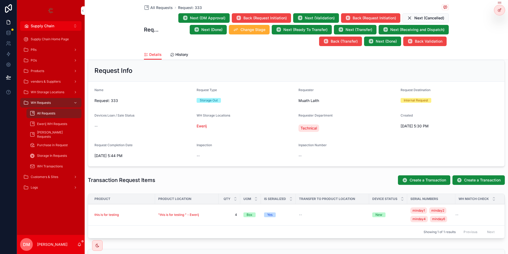
click at [59, 111] on div "All Requests" at bounding box center [54, 113] width 49 height 8
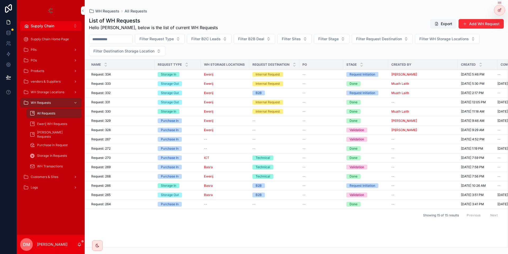
click at [191, 82] on div "Storage Out" at bounding box center [178, 83] width 40 height 5
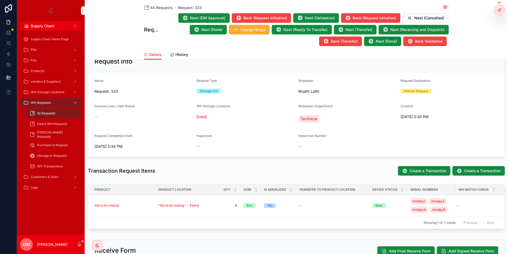
scroll to position [20, 0]
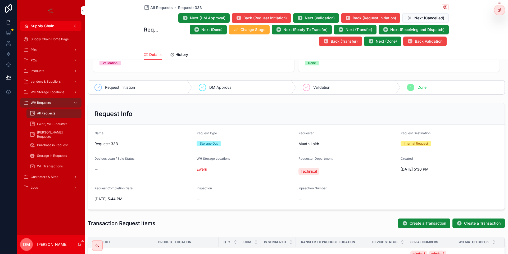
drag, startPoint x: 399, startPoint y: 133, endPoint x: 434, endPoint y: 134, distance: 35.0
click at [434, 134] on form "Name Request: 333 Request Type Storage Out Requester Muath Laith Request Destin…" at bounding box center [296, 167] width 416 height 85
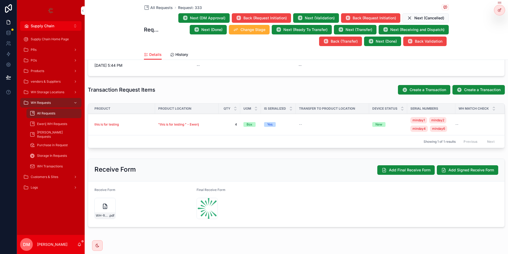
scroll to position [163, 0]
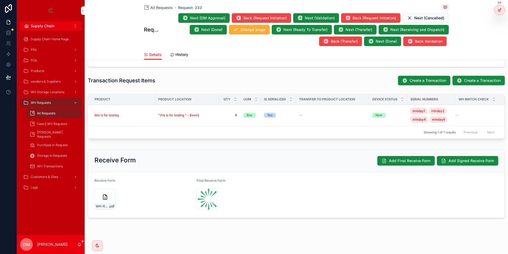
click at [103, 203] on div "WH-Request-Form .pdf" at bounding box center [105, 206] width 21 height 6
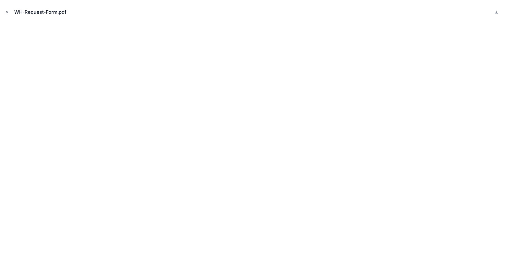
click at [8, 13] on icon "Close modal" at bounding box center [7, 12] width 4 height 4
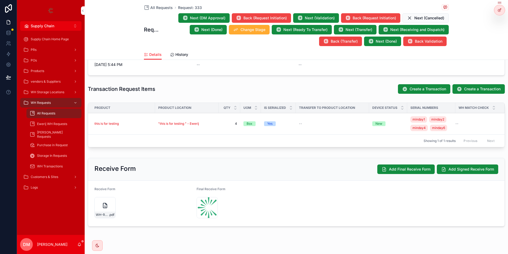
scroll to position [163, 0]
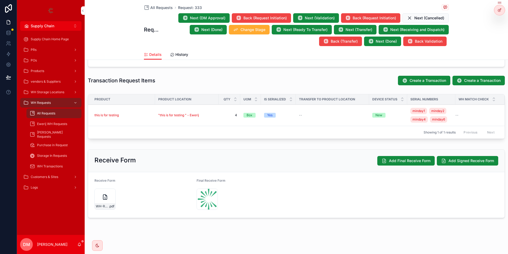
click at [107, 194] on icon "scrollable content" at bounding box center [105, 197] width 6 height 6
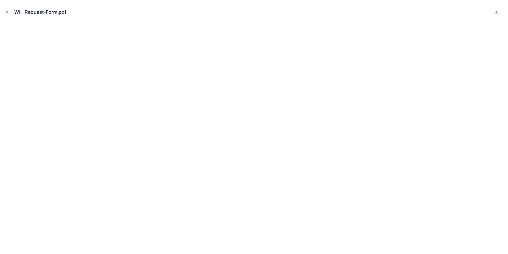
click at [8, 11] on icon "Close modal" at bounding box center [7, 12] width 4 height 4
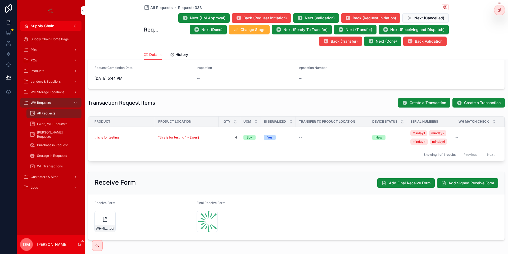
scroll to position [141, 0]
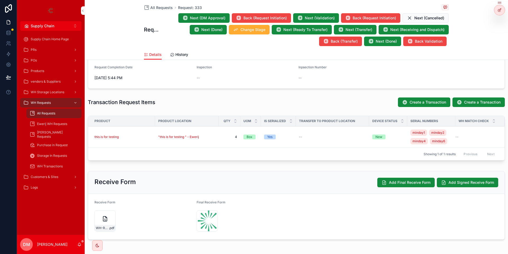
click at [108, 105] on h1 "Transaction Request Items" at bounding box center [121, 101] width 67 height 7
click at [59, 114] on div "All Requests" at bounding box center [54, 113] width 49 height 8
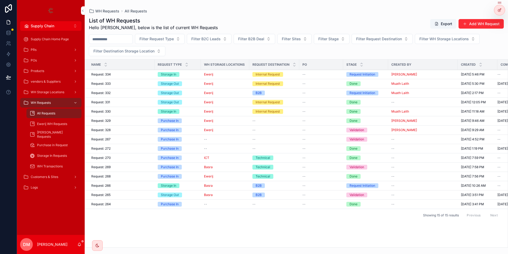
click at [472, 20] on button "Add WH Request" at bounding box center [480, 24] width 45 height 10
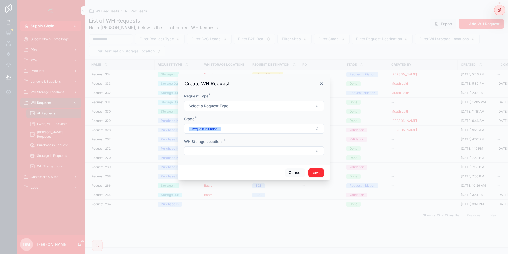
click at [250, 109] on button "Select a Request Type" at bounding box center [254, 106] width 140 height 10
click at [232, 140] on div "Storage In" at bounding box center [254, 143] width 74 height 8
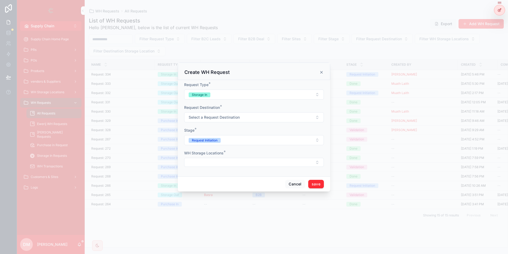
click at [211, 115] on span "Select a Request Destination" at bounding box center [214, 117] width 51 height 5
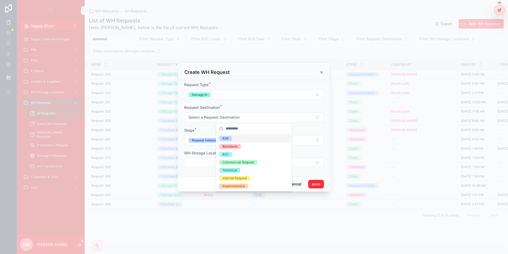
click at [232, 138] on div "B2B" at bounding box center [254, 138] width 74 height 8
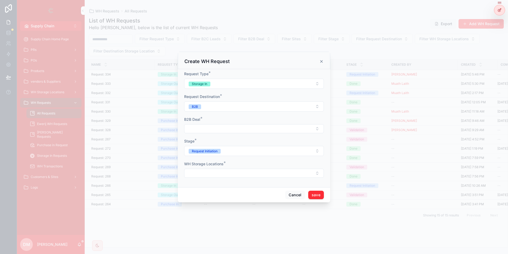
click at [207, 132] on button "Select Button" at bounding box center [254, 128] width 140 height 9
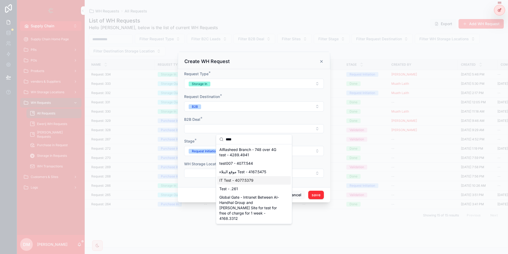
type input "****"
click at [236, 180] on span "IT Test - 4077.5379" at bounding box center [236, 179] width 34 height 5
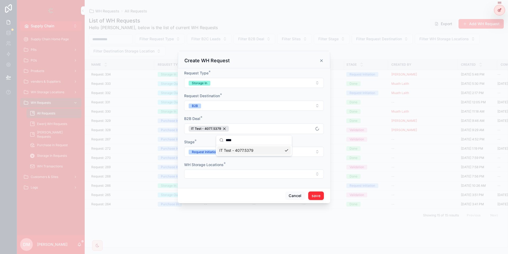
click at [198, 173] on button "Select Button" at bounding box center [254, 173] width 140 height 9
click at [225, 220] on span "Ewerij" at bounding box center [224, 219] width 10 height 5
click at [240, 172] on button "Ewerij" at bounding box center [254, 174] width 140 height 10
click at [284, 166] on div "WH Storage Locations *" at bounding box center [254, 163] width 140 height 5
click at [320, 194] on button "save" at bounding box center [316, 196] width 16 height 8
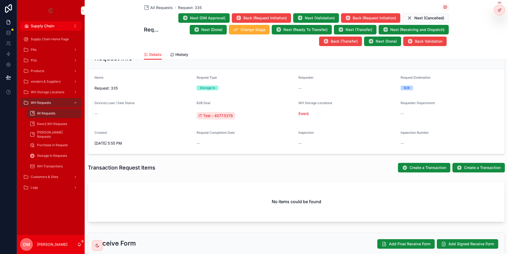
scroll to position [81, 0]
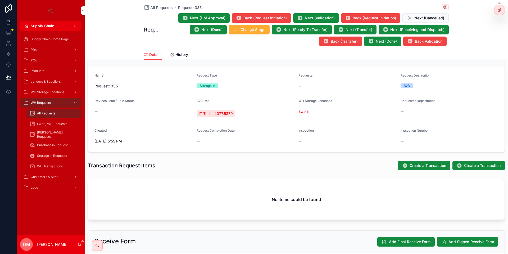
click at [438, 163] on span "Create a Transaction" at bounding box center [427, 165] width 37 height 5
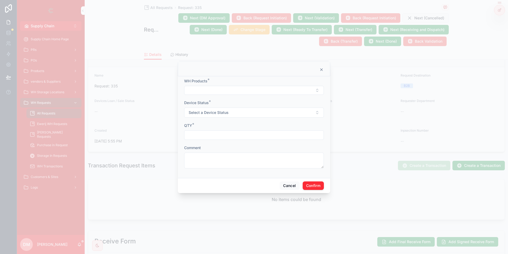
click at [204, 90] on button "Select Button" at bounding box center [254, 90] width 140 height 9
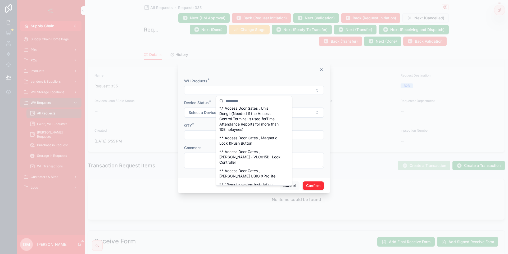
scroll to position [138, 0]
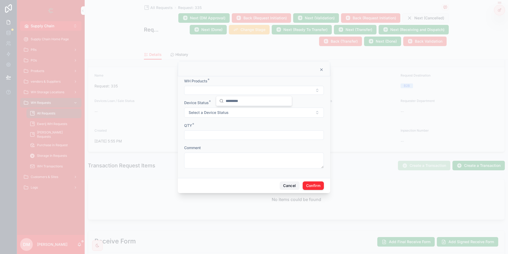
click at [288, 186] on button "Cancel" at bounding box center [290, 185] width 20 height 8
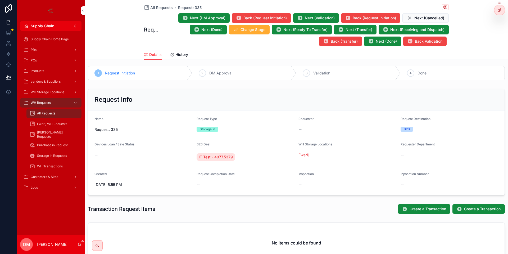
scroll to position [58, 0]
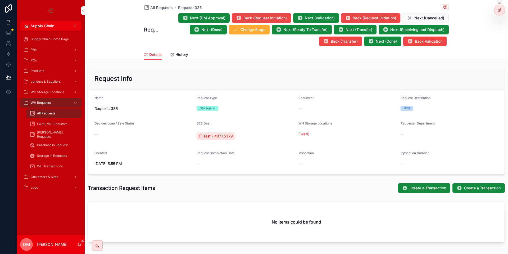
click at [58, 116] on div "All Requests" at bounding box center [54, 113] width 49 height 8
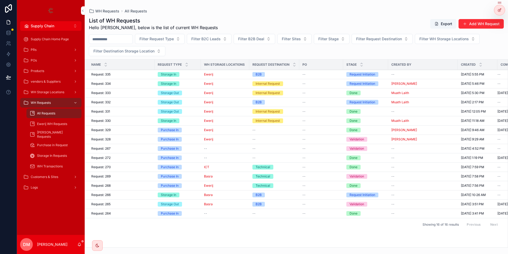
click at [186, 73] on div "Storage In" at bounding box center [178, 74] width 40 height 5
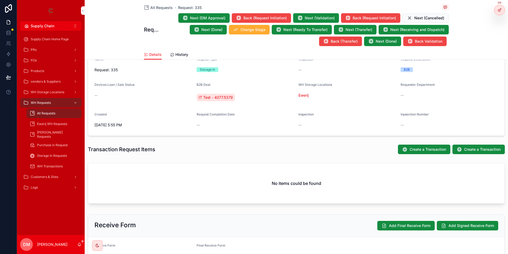
scroll to position [99, 0]
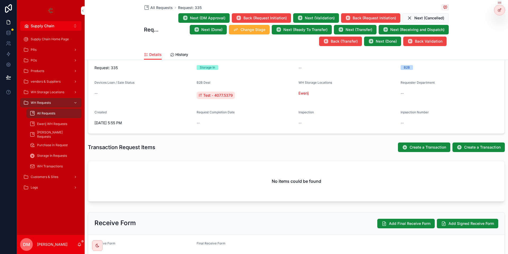
click at [50, 112] on span "All Requests" at bounding box center [46, 113] width 18 height 4
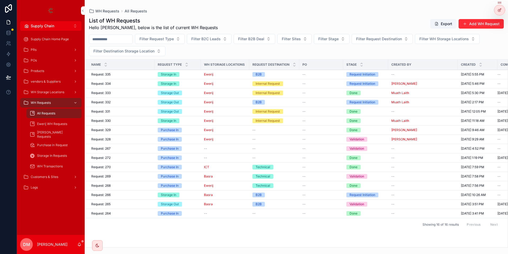
click at [0, 0] on icon at bounding box center [0, 0] width 0 height 0
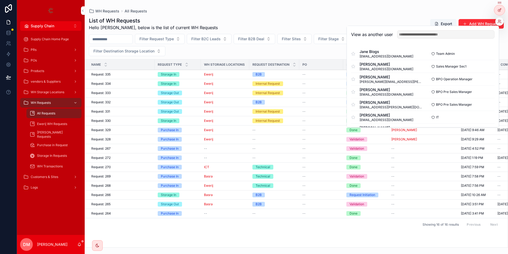
click at [260, 27] on div "List of WH Requests Hello Danya, below is the list of current WH Requests Expor…" at bounding box center [296, 24] width 415 height 14
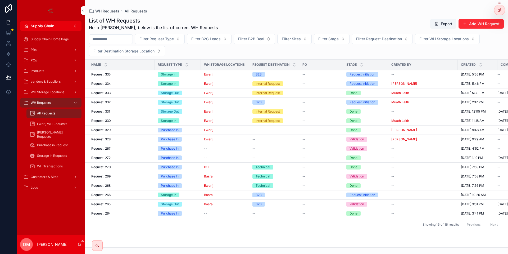
click at [0, 0] on icon at bounding box center [0, 0] width 0 height 0
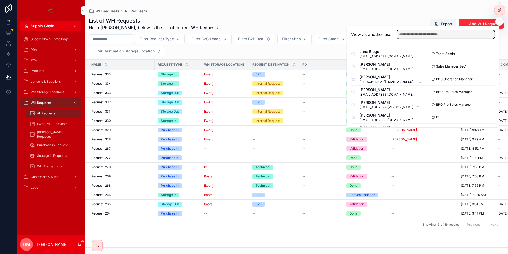
click at [456, 31] on input "text" at bounding box center [445, 34] width 97 height 8
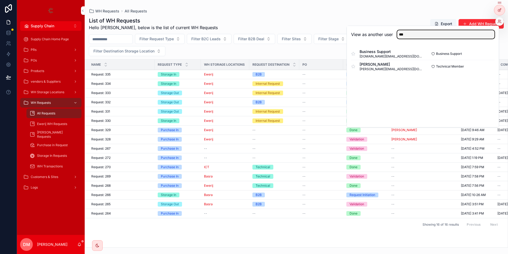
type input "***"
click at [0, 0] on button "Select" at bounding box center [0, 0] width 0 height 0
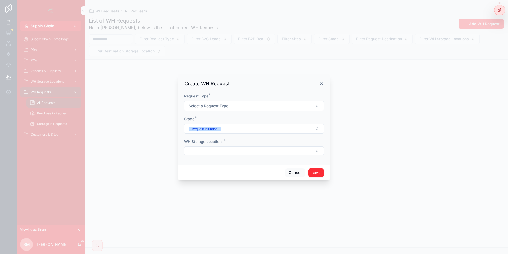
click at [230, 108] on button "Select a Request Type" at bounding box center [254, 106] width 140 height 10
click at [234, 148] on div "Transfer Request" at bounding box center [254, 151] width 74 height 8
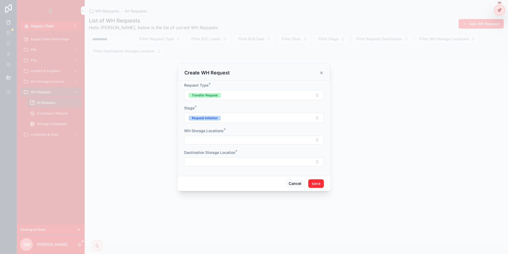
click at [211, 140] on button "Select Button" at bounding box center [254, 139] width 140 height 9
click at [224, 184] on span "Ewerij" at bounding box center [224, 186] width 10 height 5
click at [204, 163] on button "Select Button" at bounding box center [254, 162] width 140 height 9
click at [231, 202] on div "Basra" at bounding box center [254, 200] width 74 height 8
click at [321, 185] on button "save" at bounding box center [316, 184] width 16 height 8
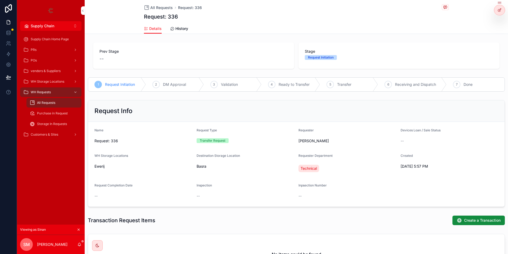
scroll to position [46, 0]
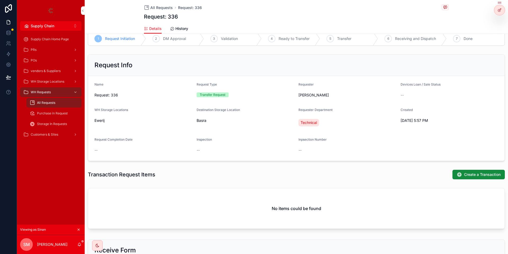
click at [462, 172] on button "Create a Transaction" at bounding box center [478, 175] width 52 height 10
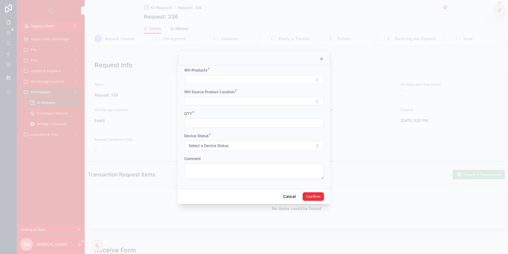
click at [230, 80] on button "Select Button" at bounding box center [254, 79] width 140 height 9
type input "****"
click at [246, 101] on span "this is for testing" at bounding box center [233, 100] width 29 height 5
click at [231, 101] on button "Select Button" at bounding box center [254, 101] width 140 height 9
click at [249, 118] on div ""this is for testing " - Ewerij" at bounding box center [254, 122] width 76 height 11
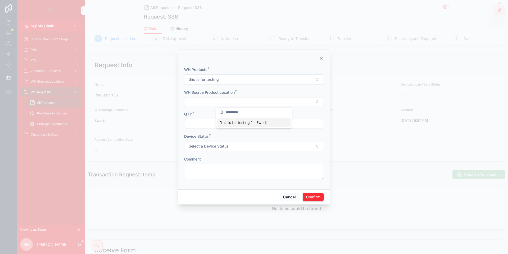
click at [239, 121] on span ""this is for testing " - Ewerij" at bounding box center [242, 122] width 47 height 5
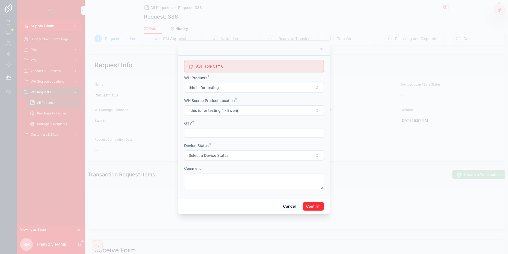
click at [214, 134] on input "text" at bounding box center [253, 132] width 139 height 7
click at [225, 88] on button "this is for testing" at bounding box center [254, 88] width 140 height 10
type input "***"
click at [255, 111] on span "[Mikrotik] Routerboard 951 5G" at bounding box center [245, 108] width 52 height 5
click at [224, 110] on span ""this is for testing " - Ewerij" at bounding box center [213, 110] width 49 height 5
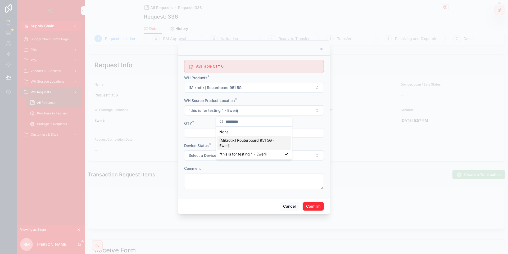
click at [250, 142] on span "[Mikrotik] Routerboard 951 5G - Ewerij" at bounding box center [250, 143] width 63 height 11
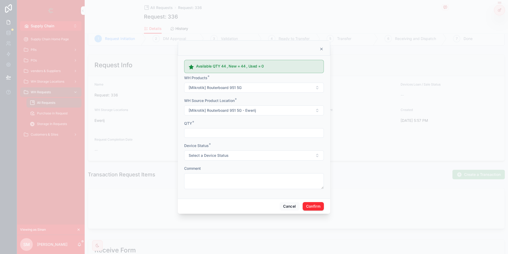
click at [216, 132] on input "text" at bounding box center [253, 132] width 139 height 7
type input "*"
click at [205, 152] on button "Select a Device Status" at bounding box center [254, 155] width 140 height 10
click at [238, 175] on div "New" at bounding box center [254, 176] width 74 height 8
click at [318, 205] on button "Confirm" at bounding box center [313, 206] width 21 height 8
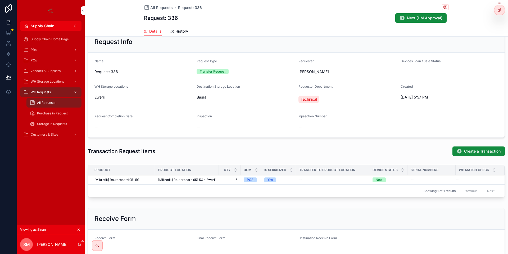
scroll to position [112, 0]
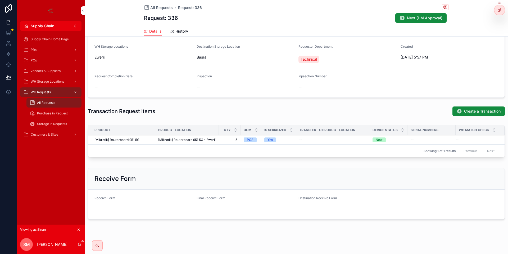
click at [418, 21] on button "Next (DM Approval)" at bounding box center [420, 18] width 51 height 10
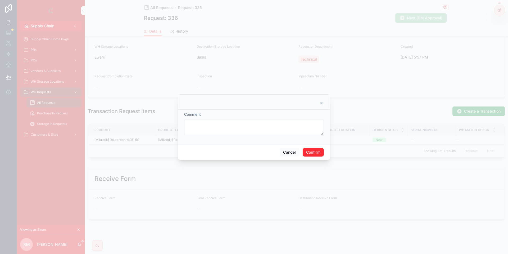
click at [311, 151] on button "Confirm" at bounding box center [313, 152] width 21 height 8
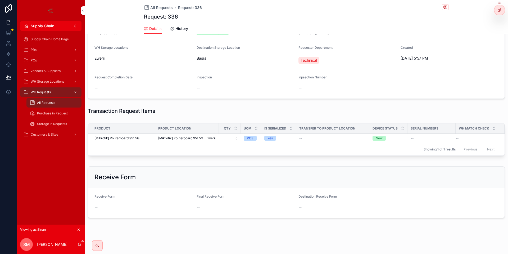
scroll to position [105, 0]
click at [0, 0] on div at bounding box center [0, 0] width 0 height 0
click at [0, 0] on icon at bounding box center [0, 0] width 0 height 0
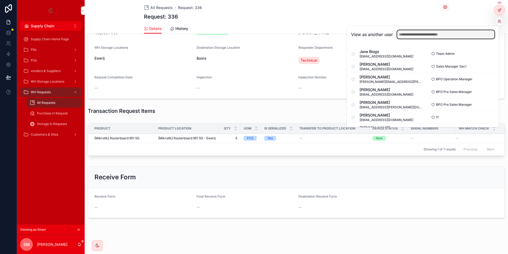
click at [471, 33] on input "text" at bounding box center [445, 34] width 97 height 8
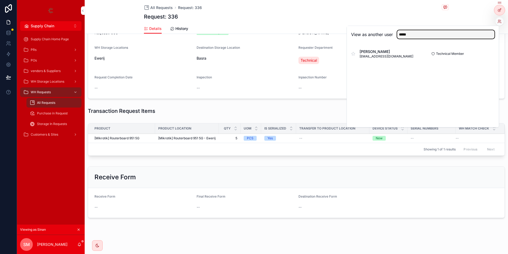
type input "*****"
click at [0, 0] on button "Select" at bounding box center [0, 0] width 0 height 0
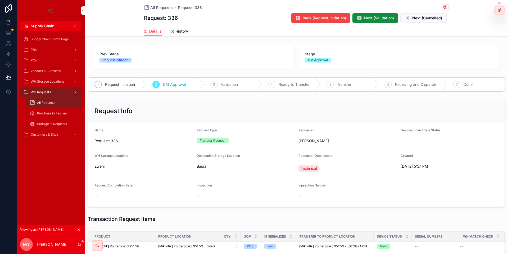
click at [165, 85] on span "DM Approval" at bounding box center [174, 84] width 23 height 5
click at [366, 21] on button "Next (Validation)" at bounding box center [375, 18] width 46 height 10
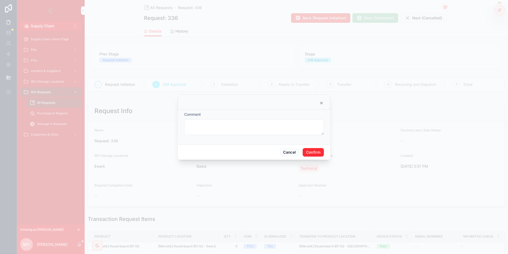
click at [315, 150] on button "Confirm" at bounding box center [313, 152] width 21 height 8
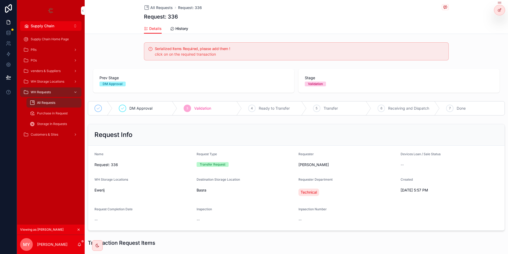
click at [342, 34] on div "All Requests Request: 336 Request: 336 Details Details History Serialized Items…" at bounding box center [296, 192] width 423 height 385
click at [300, 18] on div "Request: 336" at bounding box center [296, 16] width 305 height 7
click at [0, 0] on div at bounding box center [0, 0] width 0 height 0
click at [0, 0] on icon at bounding box center [0, 0] width 0 height 0
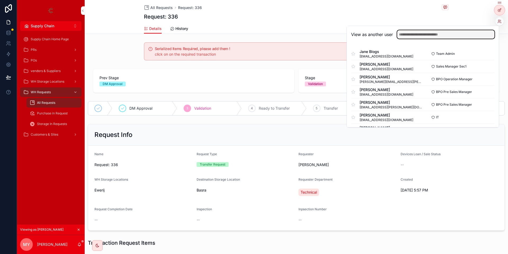
click at [419, 38] on input "text" at bounding box center [445, 34] width 97 height 8
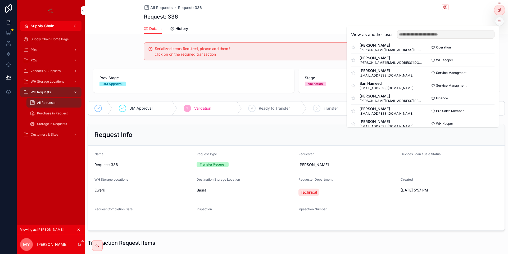
click at [0, 0] on button "Select" at bounding box center [0, 0] width 0 height 0
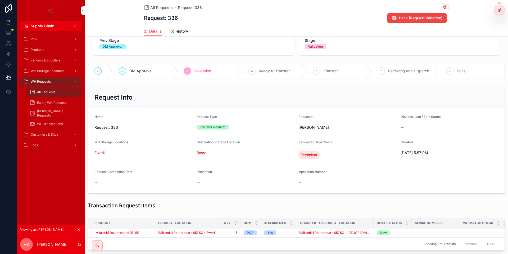
scroll to position [63, 0]
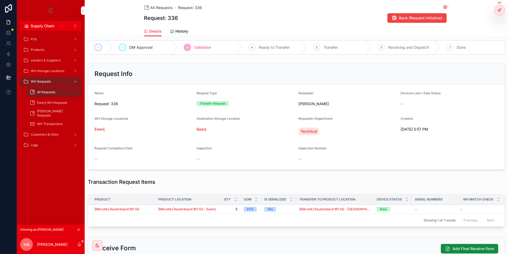
click at [147, 208] on div "[Mikrotik] Routerboard 951 5G" at bounding box center [122, 209] width 57 height 4
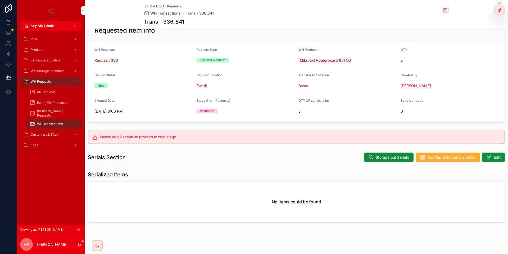
scroll to position [24, 0]
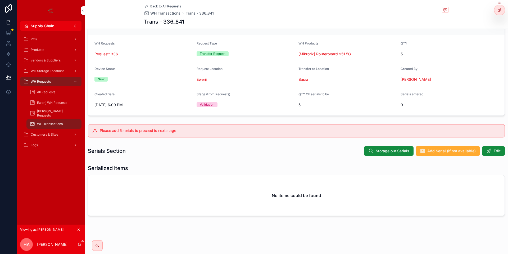
click at [377, 150] on span "Storage out Serials" at bounding box center [393, 150] width 34 height 5
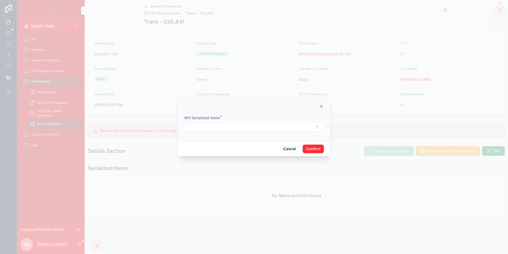
click at [219, 124] on button "Select Button" at bounding box center [254, 126] width 140 height 9
click at [306, 133] on form "WH Serialized Items *" at bounding box center [254, 126] width 140 height 22
click at [289, 146] on button "Cancel" at bounding box center [290, 148] width 20 height 8
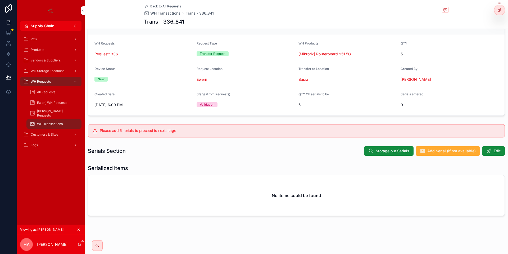
click at [163, 6] on span "Back to All Requests" at bounding box center [165, 6] width 31 height 4
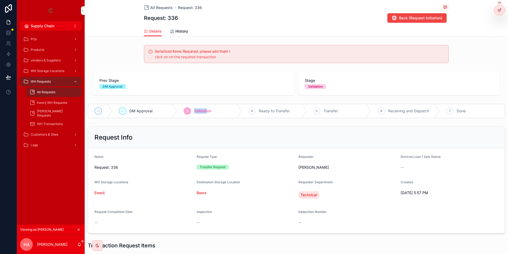
drag, startPoint x: 207, startPoint y: 112, endPoint x: 188, endPoint y: 112, distance: 19.0
click at [188, 112] on div "3 Validation" at bounding box center [209, 111] width 65 height 14
drag, startPoint x: 223, startPoint y: 112, endPoint x: 191, endPoint y: 112, distance: 32.0
click at [191, 112] on div "3 Validation" at bounding box center [209, 111] width 65 height 14
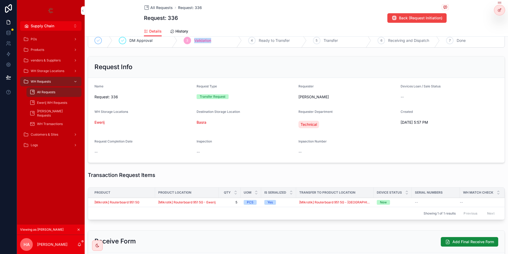
scroll to position [104, 0]
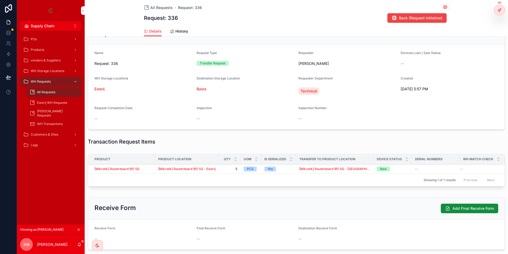
click at [151, 170] on div "[Mikrotik] Routerboard 951 5G" at bounding box center [122, 169] width 57 height 4
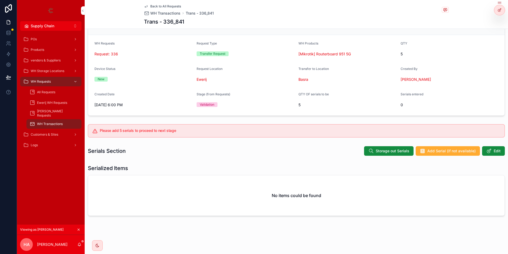
scroll to position [24, 0]
click at [388, 150] on span "Storage out Serials" at bounding box center [393, 150] width 34 height 5
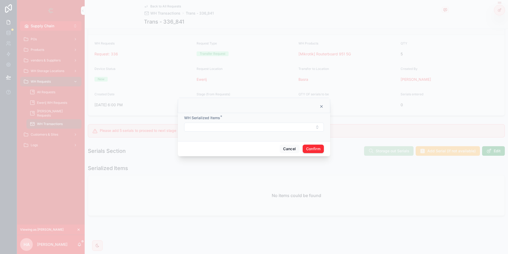
click at [226, 125] on button "Select Button" at bounding box center [254, 126] width 140 height 9
click at [307, 136] on form "WH Serialized Items *" at bounding box center [254, 126] width 140 height 22
click at [291, 150] on button "Cancel" at bounding box center [290, 148] width 20 height 8
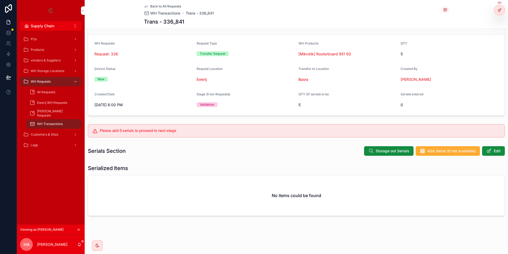
scroll to position [0, 0]
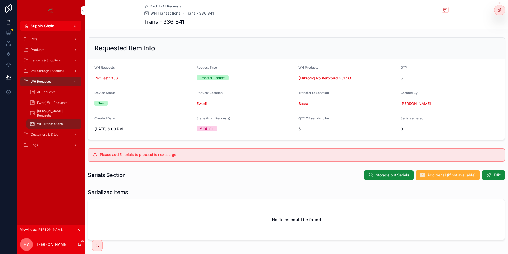
click at [162, 7] on span "Back to All Requests" at bounding box center [165, 6] width 31 height 4
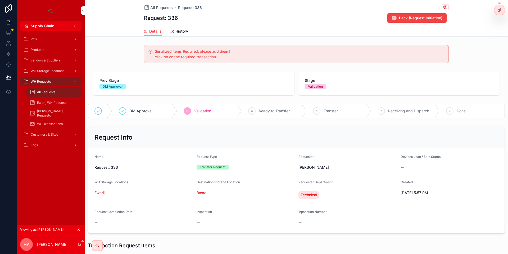
scroll to position [32, 0]
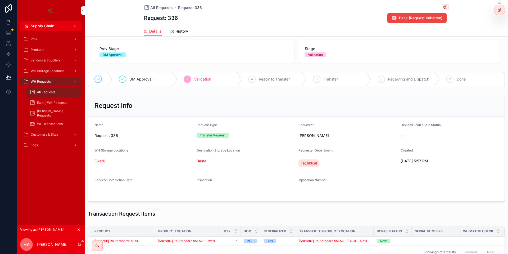
click at [78, 229] on icon "scrollable content" at bounding box center [79, 229] width 4 height 4
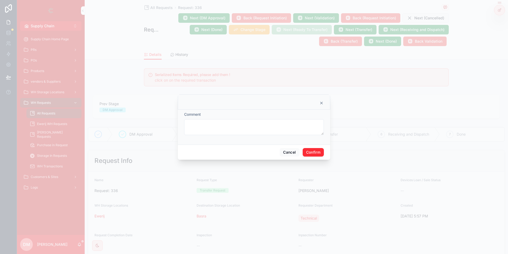
click at [316, 154] on button "Confirm" at bounding box center [313, 152] width 21 height 8
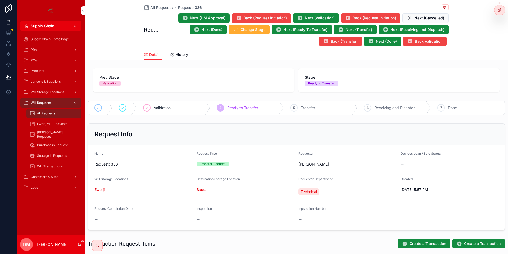
click at [402, 26] on button "Next (Receiving and Dispatch)" at bounding box center [414, 30] width 70 height 10
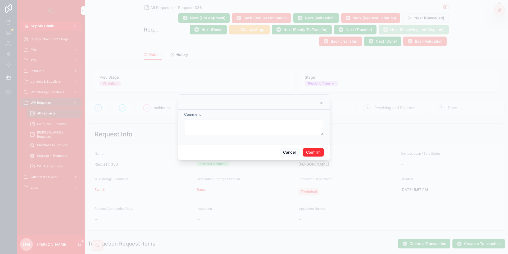
click at [319, 151] on button "Confirm" at bounding box center [313, 152] width 21 height 8
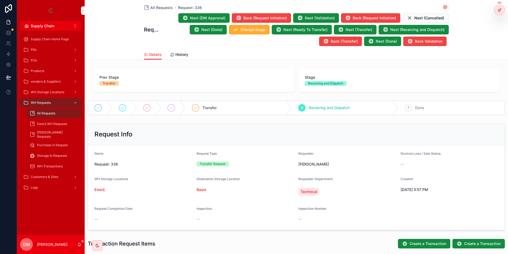
scroll to position [95, 0]
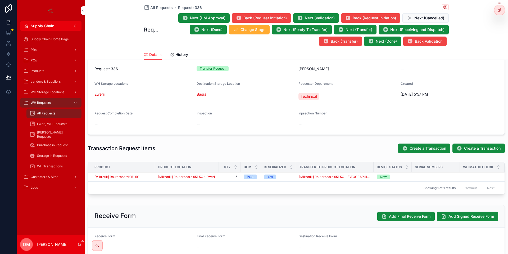
click at [0, 0] on span "Match Check" at bounding box center [0, 0] width 0 height 0
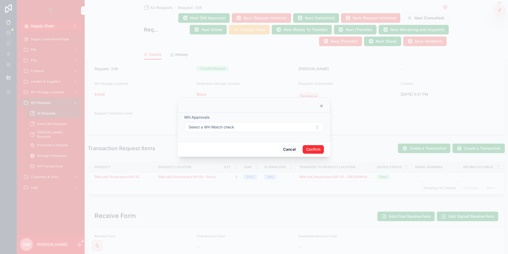
click at [218, 128] on span "Select a WH Match check" at bounding box center [211, 126] width 45 height 5
click at [233, 146] on span "Match" at bounding box center [227, 148] width 16 height 5
click at [317, 152] on button "Confirm" at bounding box center [313, 149] width 21 height 8
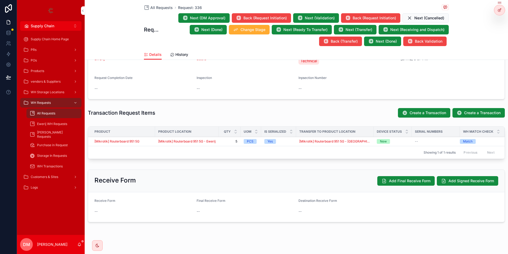
scroll to position [135, 0]
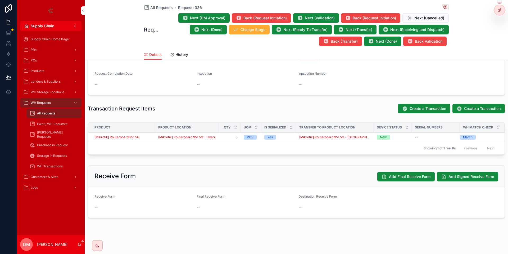
click at [63, 112] on div "All Requests" at bounding box center [54, 113] width 49 height 8
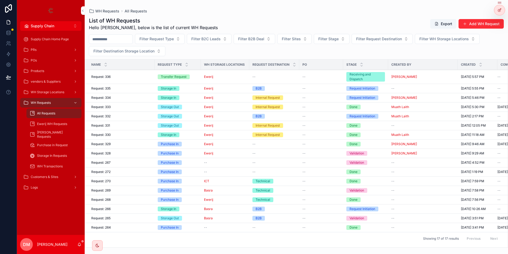
click at [473, 27] on button "Add WH Request" at bounding box center [480, 24] width 45 height 10
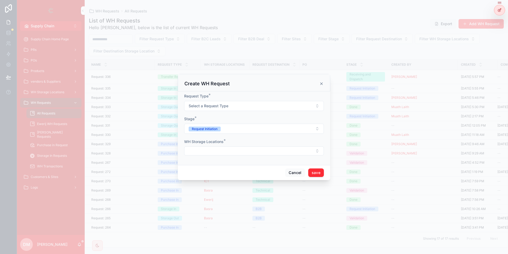
click at [231, 107] on button "Select a Request Type" at bounding box center [254, 106] width 140 height 10
click at [275, 85] on div "Create WH Request" at bounding box center [253, 83] width 139 height 6
click at [267, 99] on div "Request Type * Select a Request Type" at bounding box center [254, 101] width 140 height 17
drag, startPoint x: 266, startPoint y: 101, endPoint x: 265, endPoint y: 103, distance: 3.0
click at [265, 103] on div "Request Type * Select a Request Type" at bounding box center [254, 101] width 140 height 17
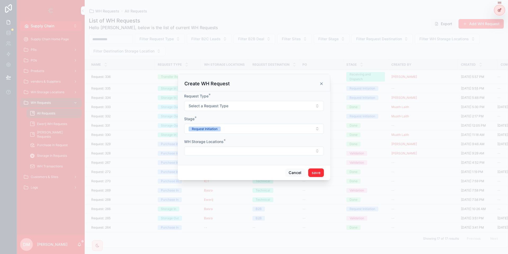
click at [265, 103] on button "Select a Request Type" at bounding box center [254, 106] width 140 height 10
click at [241, 134] on span "Storage Out" at bounding box center [231, 135] width 24 height 5
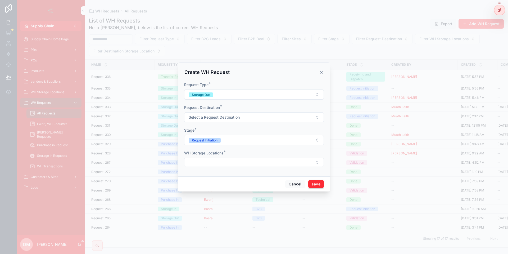
click at [219, 119] on span "Select a Request Destination" at bounding box center [214, 117] width 51 height 5
click at [238, 155] on div "B2C" at bounding box center [254, 154] width 74 height 8
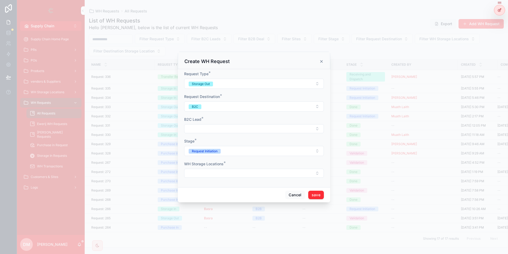
click at [223, 128] on button "Select Button" at bounding box center [254, 128] width 140 height 9
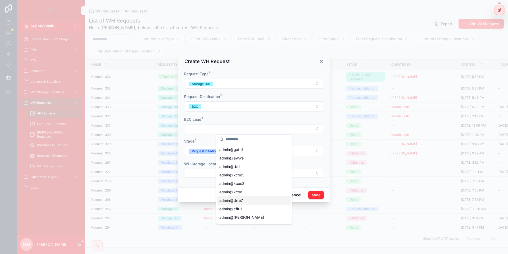
scroll to position [95, 0]
click at [245, 113] on form "Request Type * Storage Out Request Destination * B2C B2C Lead * Stage * Request…" at bounding box center [254, 127] width 140 height 112
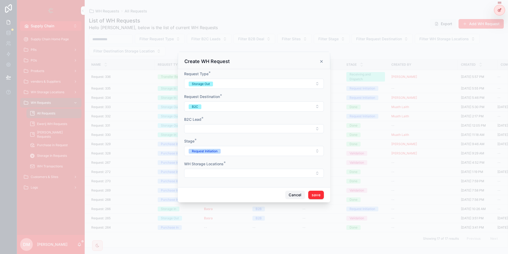
click at [295, 193] on button "Cancel" at bounding box center [295, 194] width 20 height 8
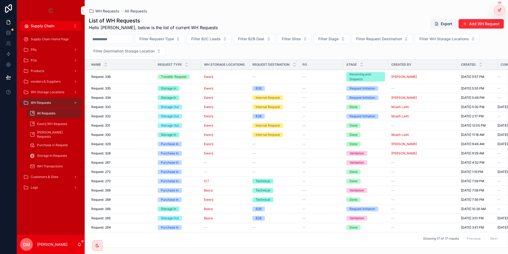
click at [477, 20] on button "Add WH Request" at bounding box center [480, 24] width 45 height 10
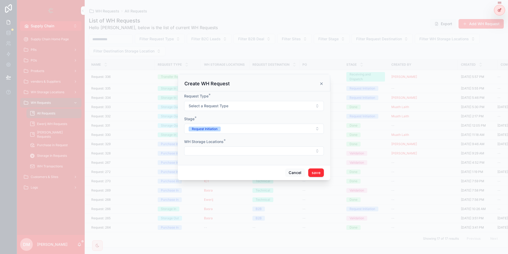
click at [218, 105] on span "Select a Request Type" at bounding box center [209, 105] width 40 height 5
click at [227, 135] on div "Storage Out" at bounding box center [231, 135] width 18 height 5
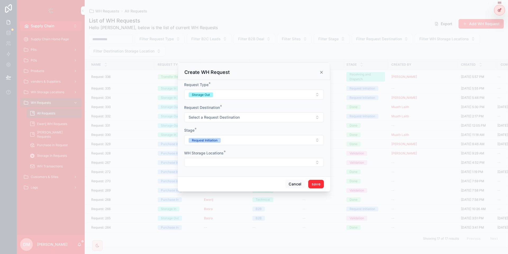
click at [210, 120] on button "Select a Request Destination" at bounding box center [254, 117] width 140 height 10
click at [230, 154] on span "B2C" at bounding box center [225, 154] width 13 height 5
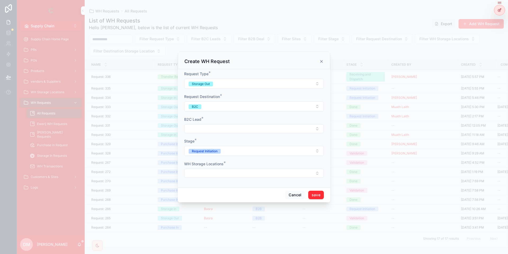
click at [225, 127] on button "Select Button" at bounding box center [254, 128] width 140 height 9
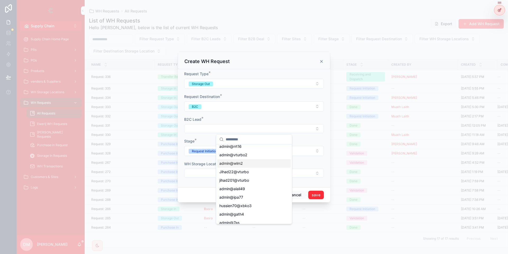
scroll to position [359, 0]
click at [238, 175] on div "Jihad22@vturbo" at bounding box center [254, 171] width 74 height 8
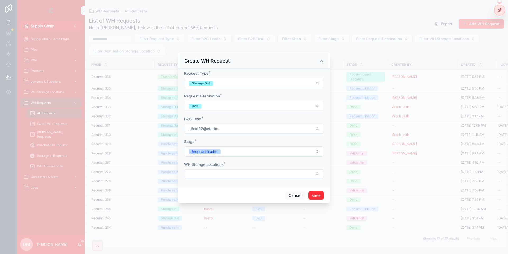
click at [323, 59] on icon "scrollable content" at bounding box center [321, 61] width 4 height 4
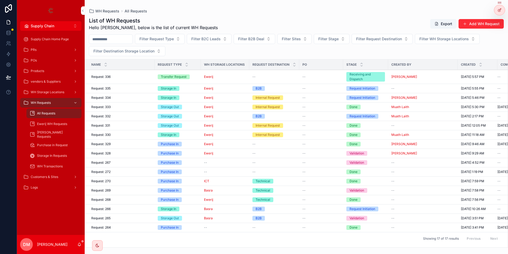
click at [60, 164] on span "WH Transactions" at bounding box center [50, 166] width 26 height 4
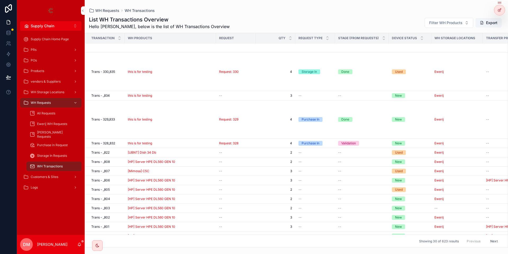
scroll to position [159, 0]
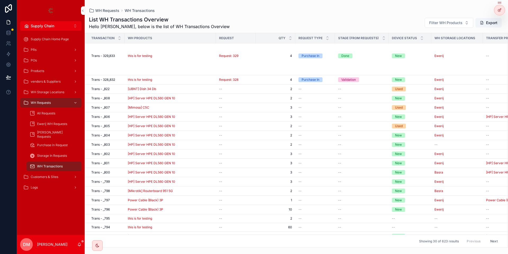
click at [455, 22] on span "Filter WH Products" at bounding box center [445, 22] width 33 height 5
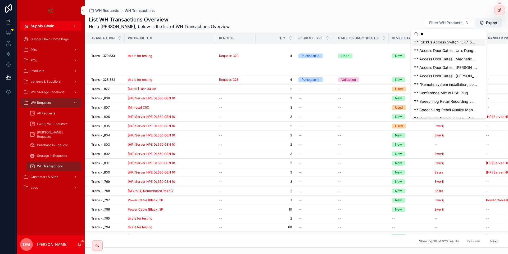
scroll to position [0, 0]
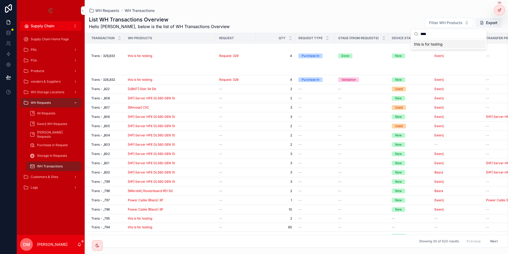
type input "****"
click at [435, 45] on span "this is for testing" at bounding box center [428, 44] width 29 height 5
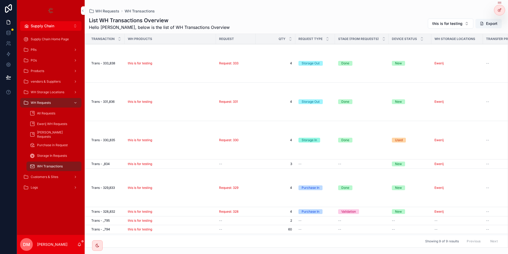
click at [61, 112] on div "All Requests" at bounding box center [54, 113] width 49 height 8
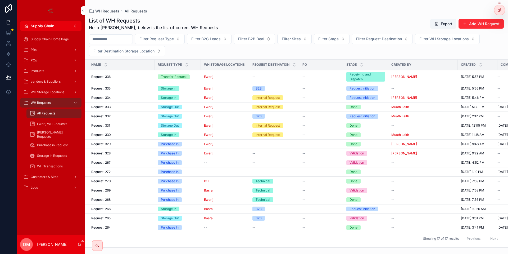
click at [145, 78] on div "Request: 336 Request: 336" at bounding box center [121, 77] width 60 height 4
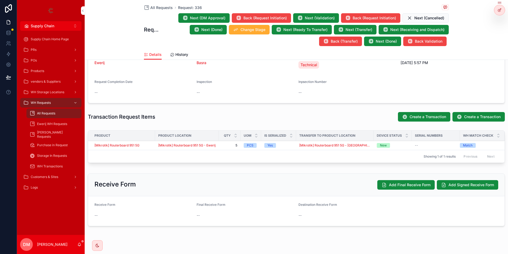
scroll to position [127, 0]
click at [434, 115] on span "Create a Transaction" at bounding box center [427, 116] width 37 height 5
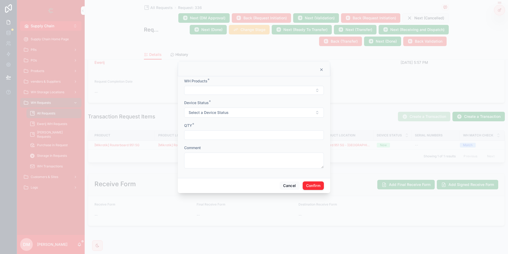
click at [194, 85] on div "WH Products *" at bounding box center [254, 86] width 140 height 16
click at [192, 90] on button "Select Button" at bounding box center [254, 90] width 140 height 9
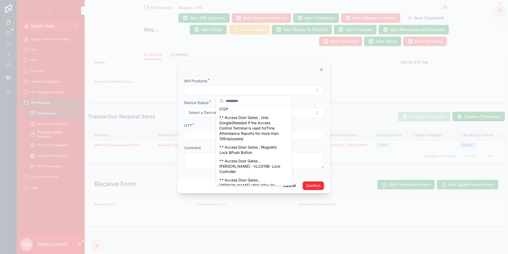
scroll to position [0, 0]
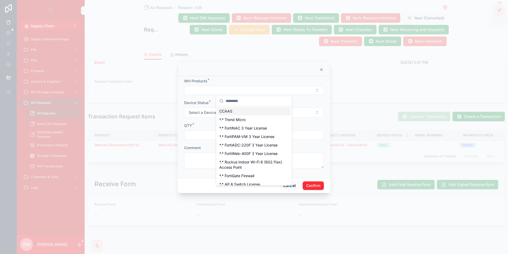
click at [236, 71] on div at bounding box center [253, 69] width 139 height 4
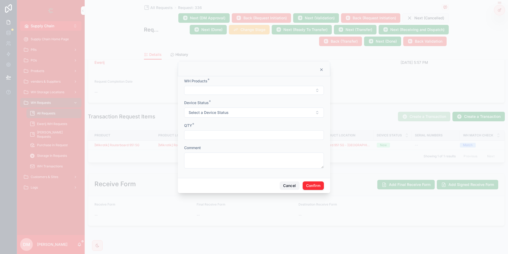
click at [286, 186] on button "Cancel" at bounding box center [290, 185] width 20 height 8
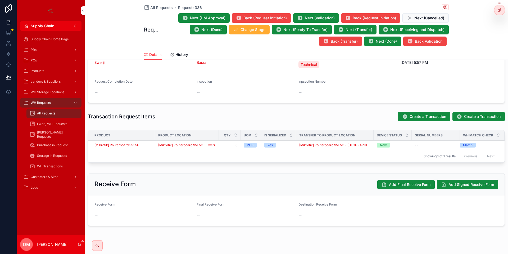
click at [44, 114] on span "All Requests" at bounding box center [46, 113] width 18 height 4
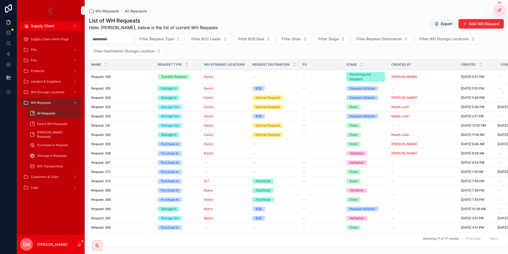
click at [136, 78] on div "Request: 336 Request: 336" at bounding box center [121, 77] width 60 height 4
click at [136, 100] on td "Request: 334 Request: 334" at bounding box center [120, 97] width 70 height 9
click at [136, 99] on div "Request: 334 Request: 334" at bounding box center [121, 97] width 60 height 4
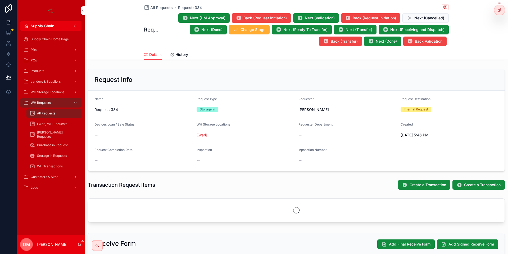
scroll to position [63, 0]
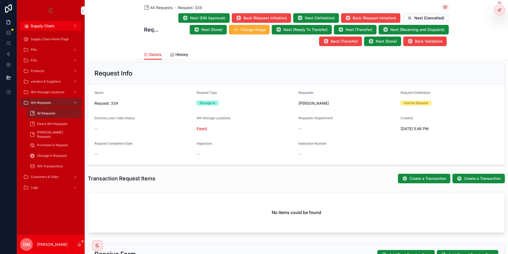
click at [413, 178] on span "Create a Transaction" at bounding box center [427, 178] width 37 height 5
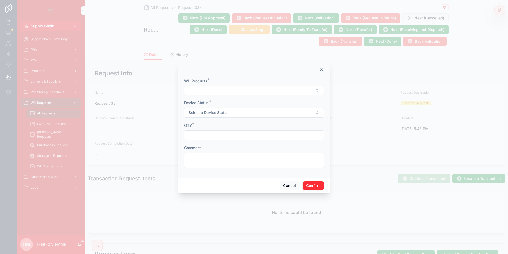
click at [202, 94] on button "Select Button" at bounding box center [254, 90] width 140 height 9
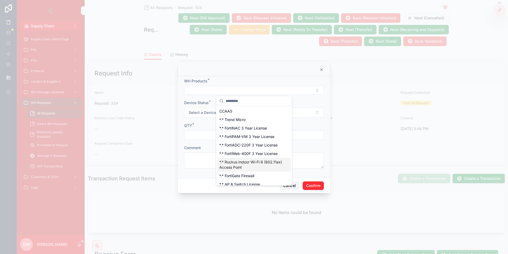
click at [297, 184] on button "Cancel" at bounding box center [290, 185] width 20 height 8
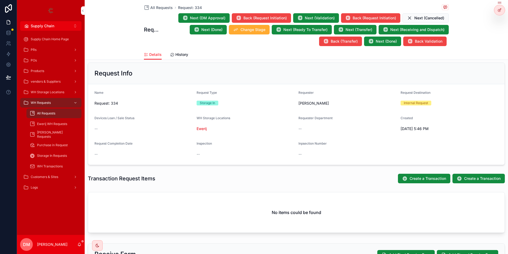
click at [415, 176] on span "Create a Transaction" at bounding box center [427, 178] width 37 height 5
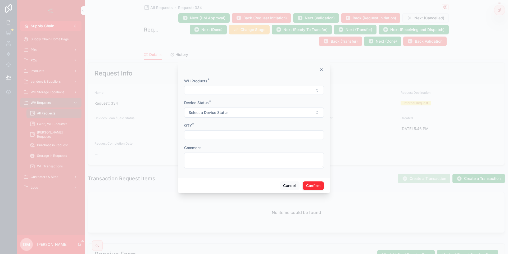
click at [219, 91] on button "Select Button" at bounding box center [254, 90] width 140 height 9
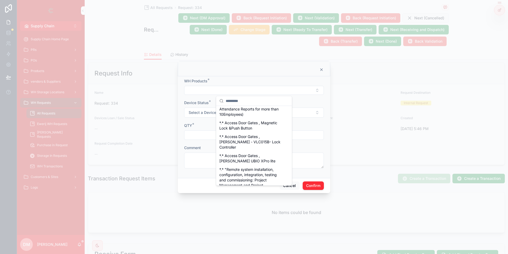
scroll to position [159, 0]
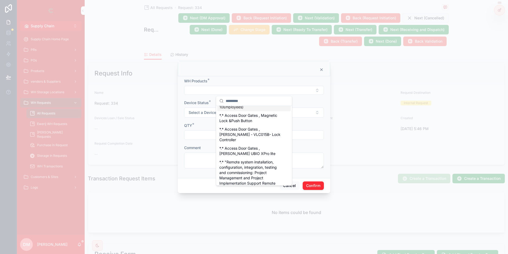
click at [322, 69] on icon at bounding box center [321, 70] width 2 height 2
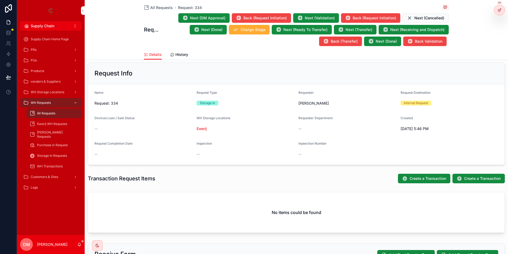
click at [52, 173] on div "Customers & Sites" at bounding box center [50, 176] width 55 height 8
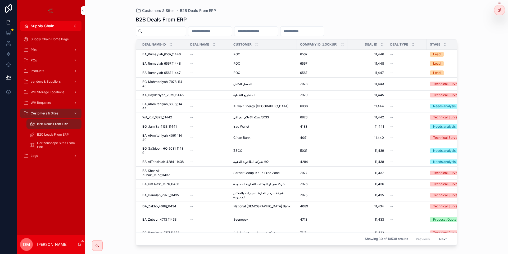
click at [52, 103] on div "WH Requests" at bounding box center [50, 102] width 55 height 8
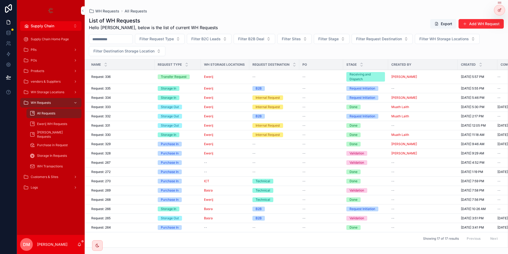
click at [473, 25] on button "Add WH Request" at bounding box center [480, 24] width 45 height 10
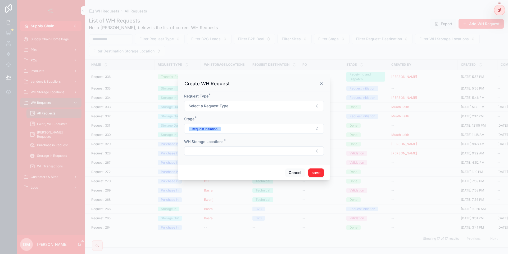
click at [230, 109] on button "Select a Request Type" at bounding box center [254, 106] width 140 height 10
click at [233, 134] on div "Storage Out" at bounding box center [231, 135] width 18 height 5
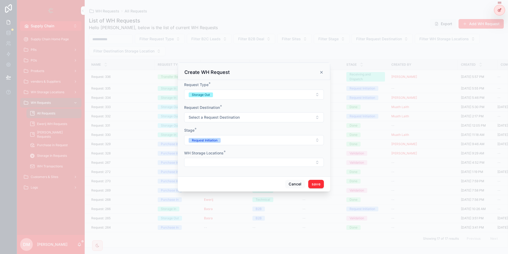
click at [207, 116] on span "Select a Request Destination" at bounding box center [214, 117] width 51 height 5
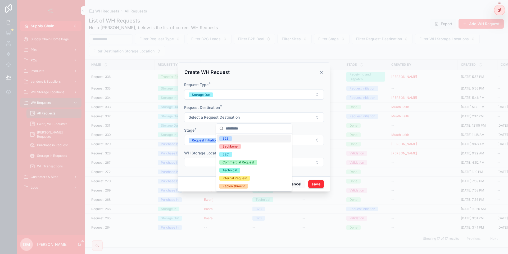
click at [230, 140] on span "B2B" at bounding box center [225, 138] width 12 height 5
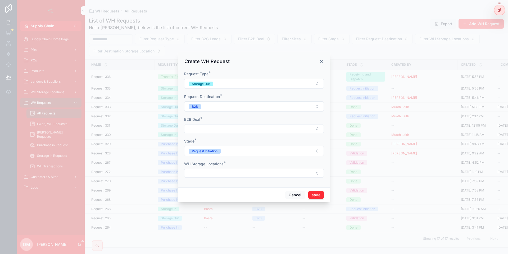
click at [209, 129] on button "Select Button" at bounding box center [254, 128] width 140 height 9
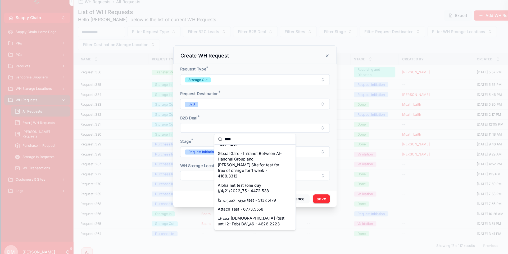
scroll to position [56, 0]
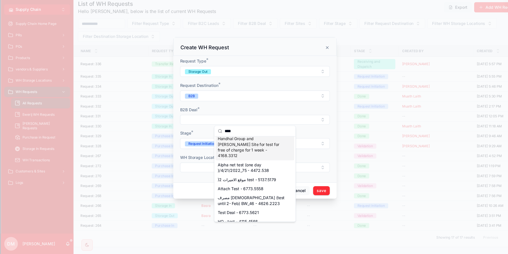
type input "****"
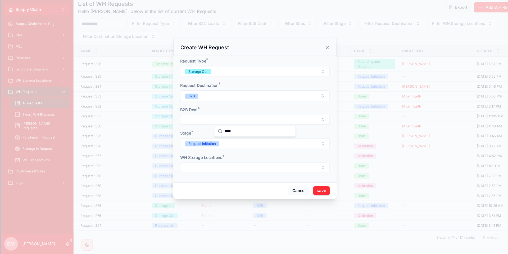
click at [231, 116] on form "Request Type * Storage Out Request Destination * B2B B2B Deal * Stage * Request…" at bounding box center [254, 127] width 140 height 112
click at [224, 130] on button "Select Button" at bounding box center [254, 128] width 140 height 9
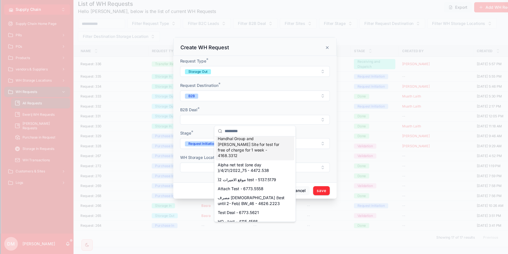
scroll to position [0, 0]
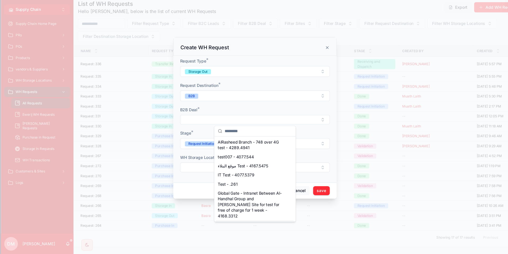
click at [320, 63] on icon "scrollable content" at bounding box center [321, 61] width 4 height 4
click at [320, 62] on div "PO" at bounding box center [321, 64] width 44 height 8
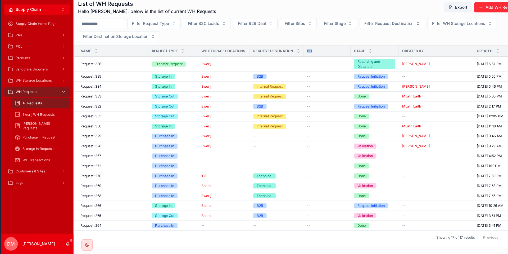
click at [47, 179] on span "Customers & Sites" at bounding box center [45, 177] width 28 height 4
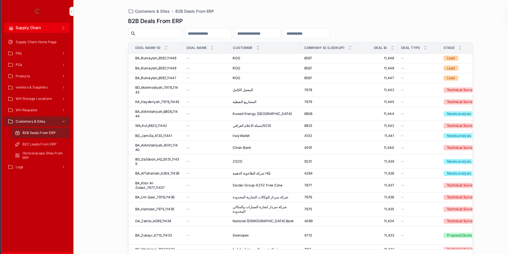
click at [159, 34] on input "scrollable content" at bounding box center [163, 31] width 43 height 7
click at [220, 31] on input "scrollable content" at bounding box center [209, 31] width 43 height 7
click at [278, 31] on input "scrollable content" at bounding box center [255, 31] width 43 height 7
click at [176, 28] on input "scrollable content" at bounding box center [163, 31] width 43 height 7
click at [206, 31] on input "scrollable content" at bounding box center [209, 31] width 43 height 7
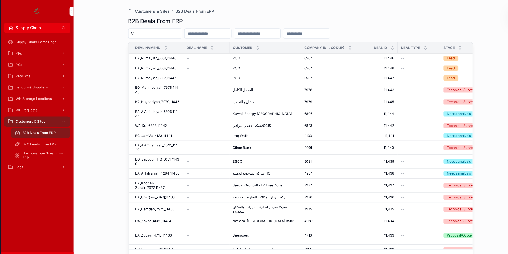
click at [229, 32] on input "scrollable content" at bounding box center [209, 31] width 43 height 7
click at [169, 54] on span "BA_Rumaylah_6567_11446" at bounding box center [161, 54] width 38 height 4
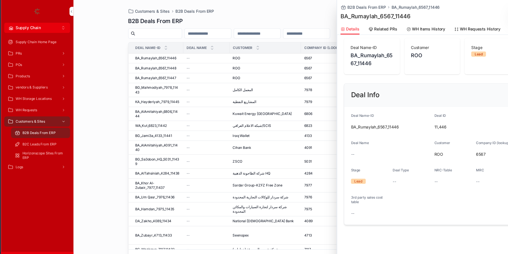
scroll to position [8, 0]
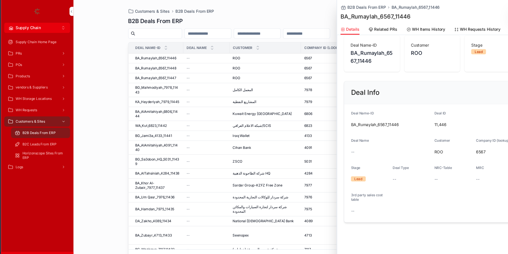
click at [461, 26] on span "WH Requests History" at bounding box center [464, 27] width 38 height 5
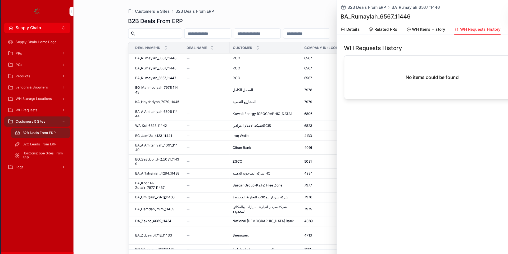
click at [425, 29] on span "WH Items History" at bounding box center [415, 27] width 31 height 5
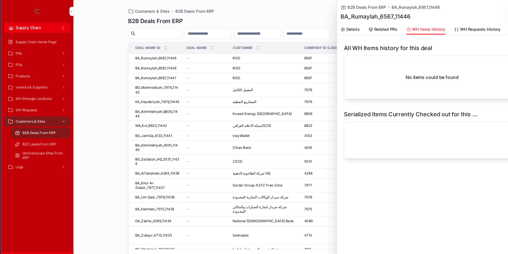
click at [371, 31] on link "Related PRs" at bounding box center [373, 27] width 27 height 11
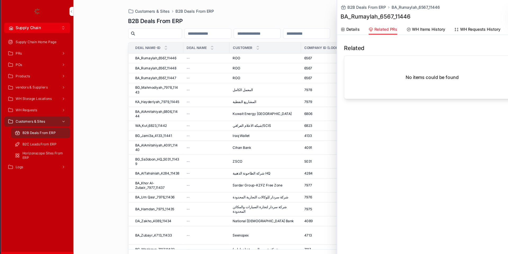
click at [347, 29] on span "Details" at bounding box center [345, 27] width 12 height 5
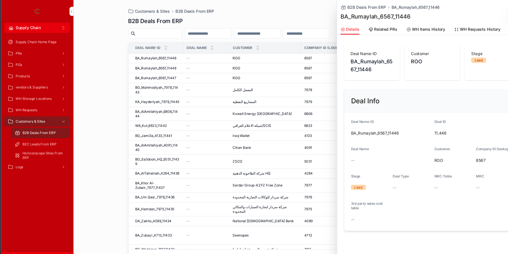
scroll to position [8, 0]
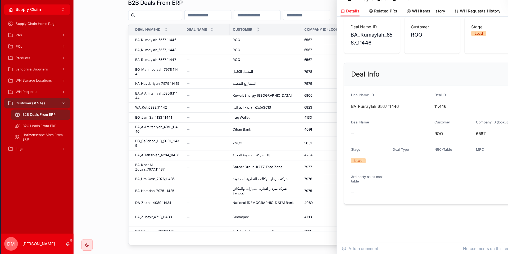
click at [121, 99] on div "Customers & Sites B2B Deals From ERP B2B Deals From ERP Deal Name-ID Deal Name …" at bounding box center [296, 127] width 423 height 254
click at [54, 99] on div "WH Requests" at bounding box center [50, 102] width 55 height 8
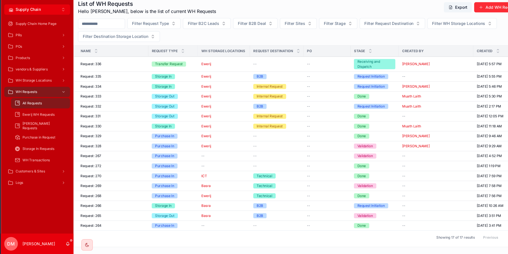
click at [56, 166] on span "WH Transactions" at bounding box center [50, 166] width 26 height 4
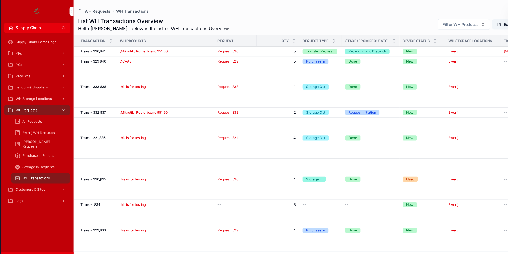
click at [455, 24] on span "Filter WH Products" at bounding box center [445, 22] width 33 height 5
click at [377, 24] on div "List WH Transactions Overview Hello [PERSON_NAME], below is the list of WH Tran…" at bounding box center [296, 23] width 415 height 14
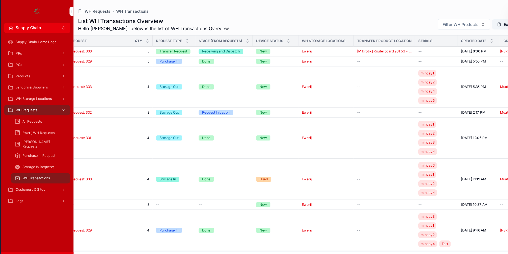
scroll to position [0, 151]
